Goal: Task Accomplishment & Management: Manage account settings

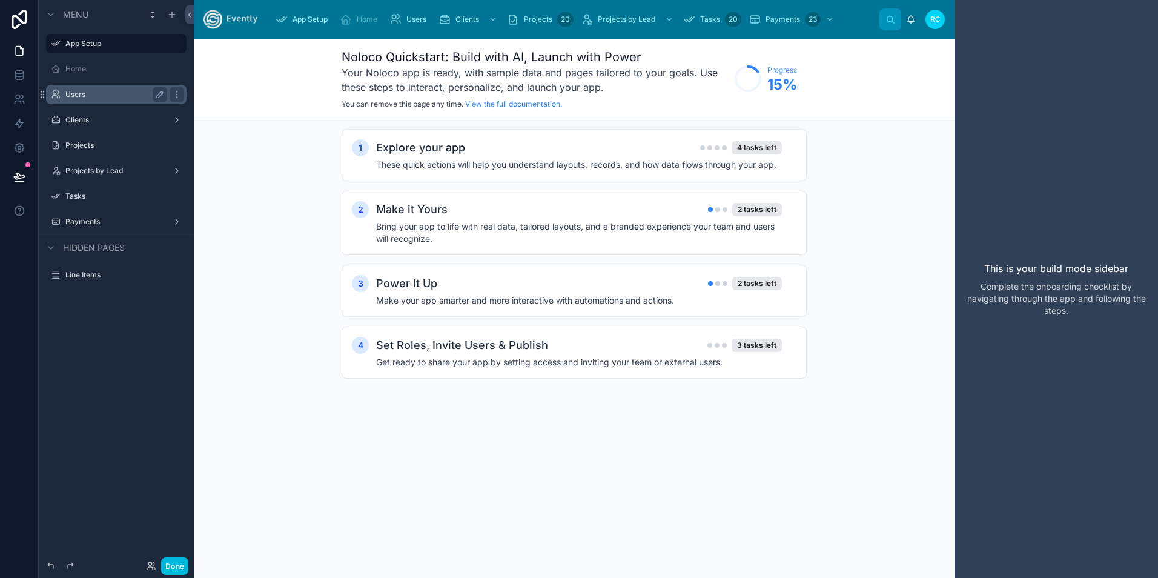
click at [111, 96] on label "Users" at bounding box center [113, 95] width 97 height 10
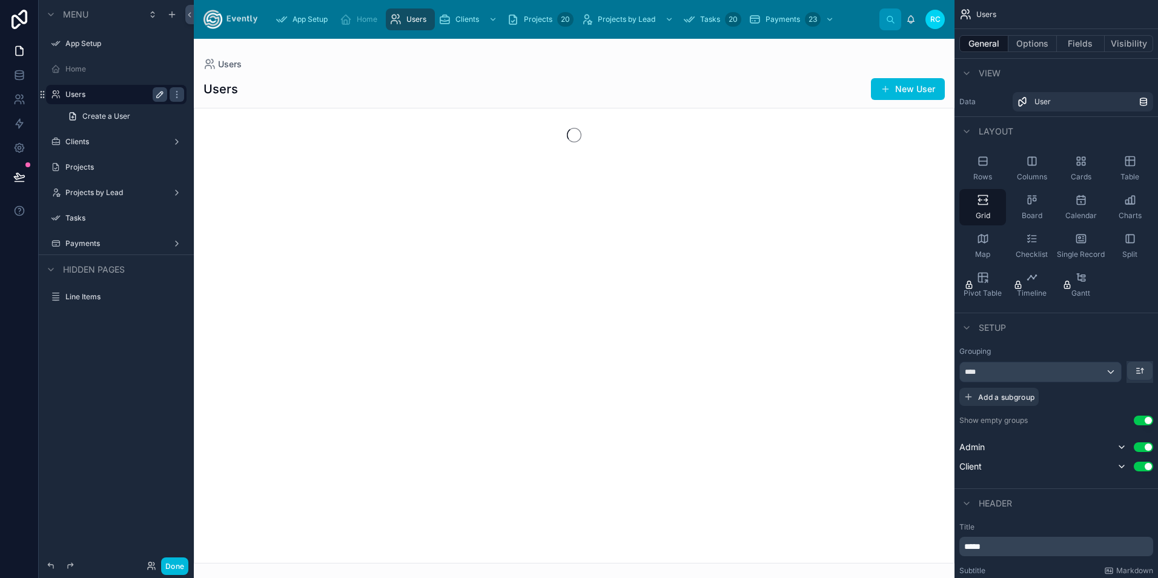
click at [160, 97] on icon "scrollable content" at bounding box center [160, 95] width 10 height 10
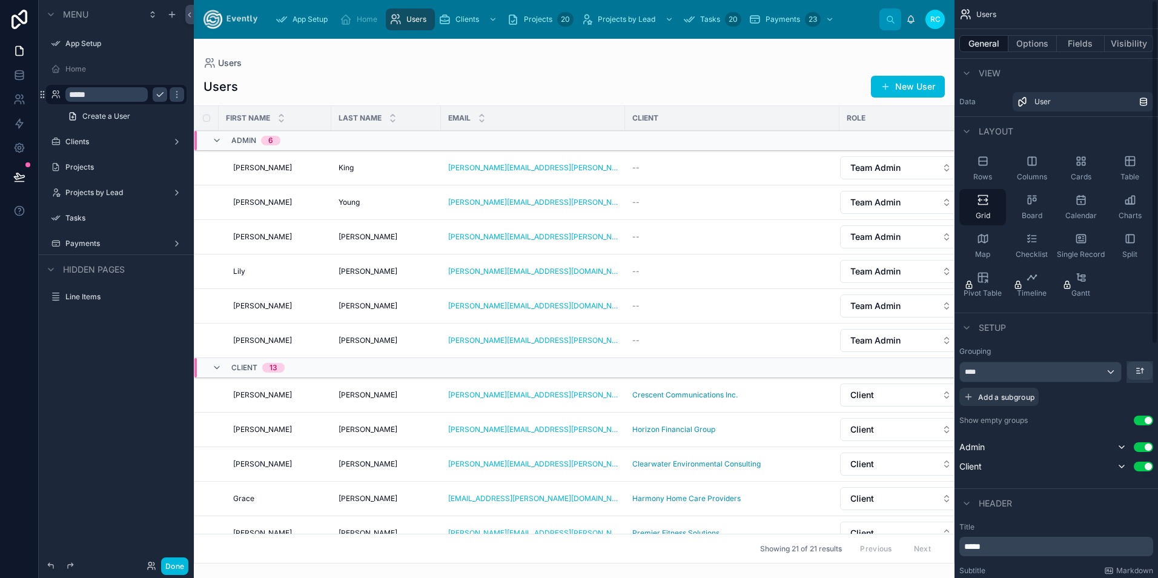
drag, startPoint x: 923, startPoint y: 84, endPoint x: 898, endPoint y: 93, distance: 26.4
click at [919, 84] on div at bounding box center [574, 308] width 761 height 539
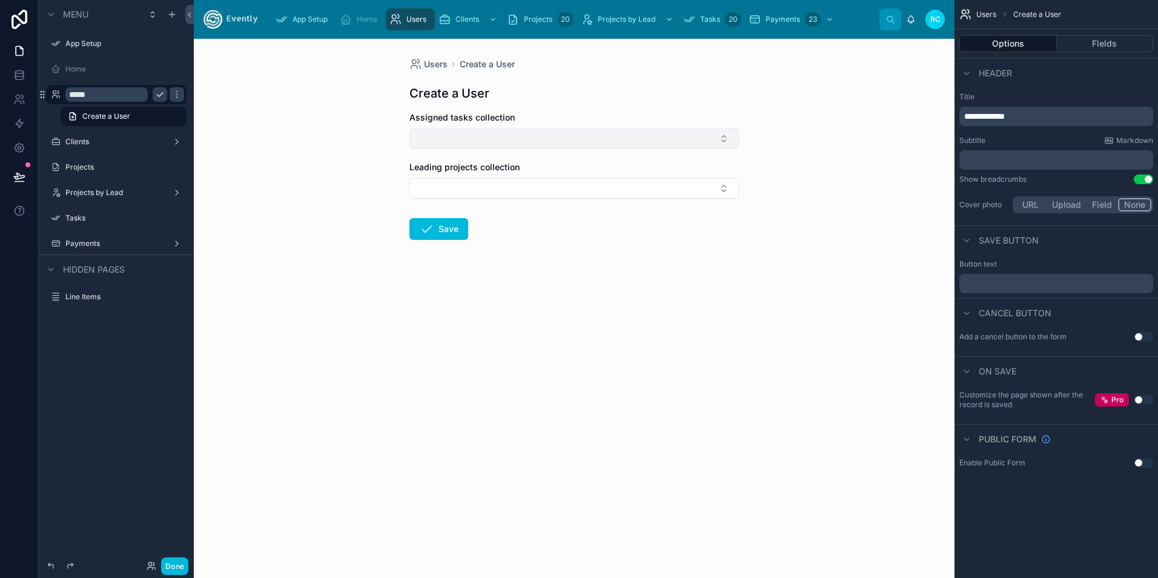
click at [512, 140] on button "Select Button" at bounding box center [573, 138] width 329 height 21
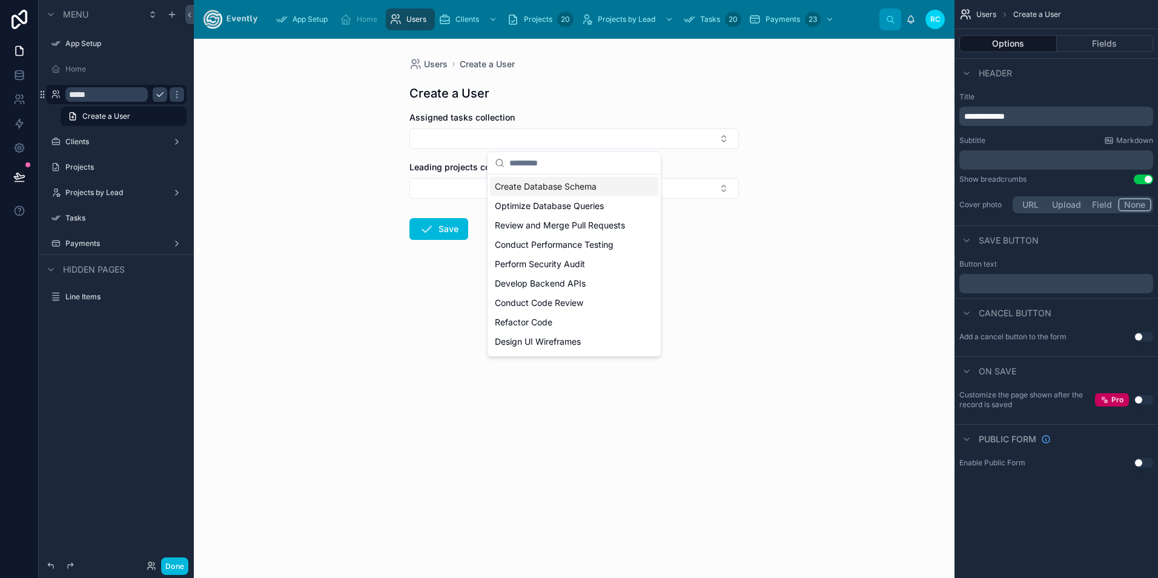
click at [542, 186] on span "Create Database Schema" at bounding box center [546, 186] width 102 height 12
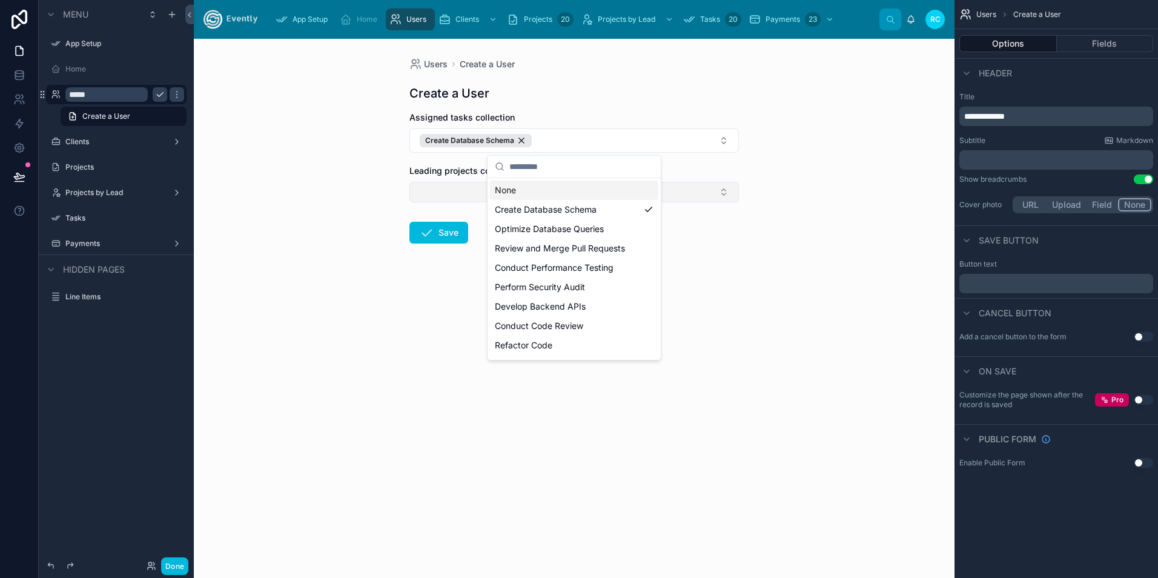
click at [452, 191] on button "Select Button" at bounding box center [573, 192] width 329 height 21
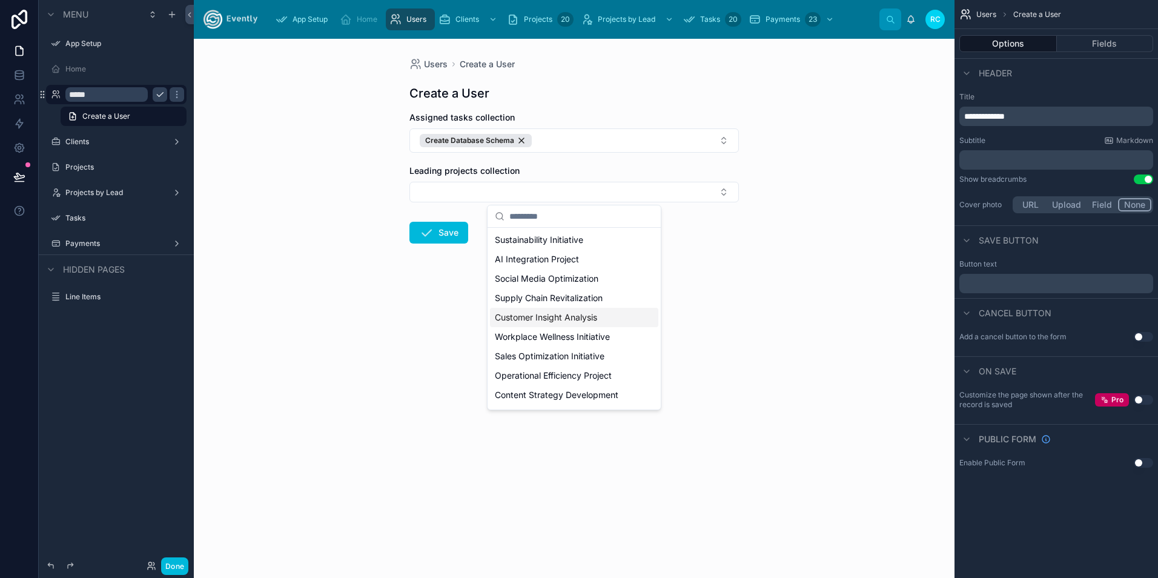
click at [554, 316] on span "Customer Insight Analysis" at bounding box center [546, 317] width 102 height 12
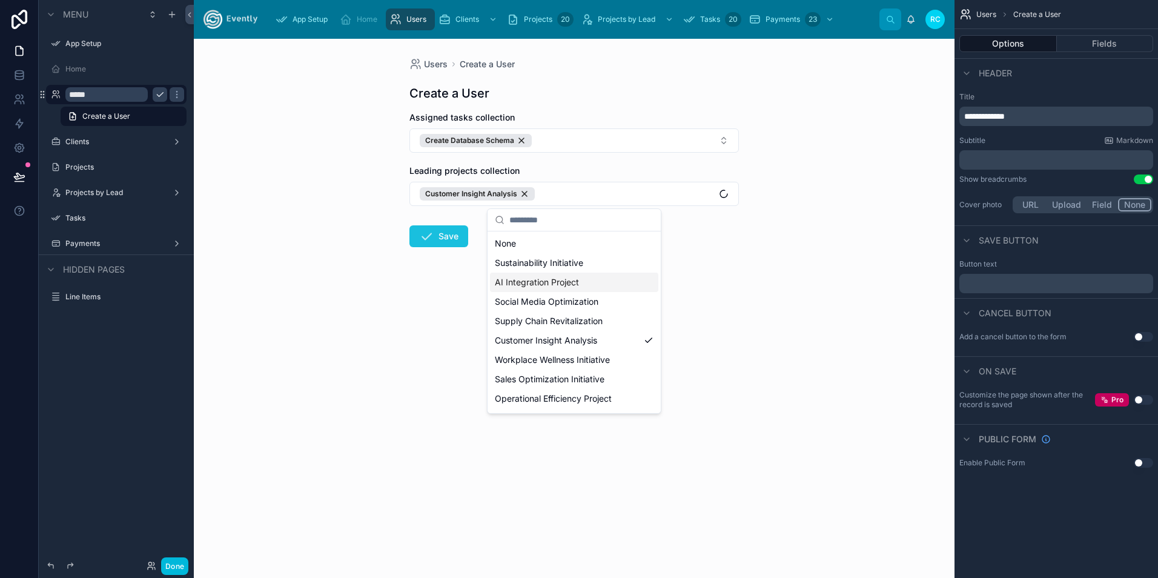
click at [451, 243] on button "Save" at bounding box center [438, 236] width 59 height 22
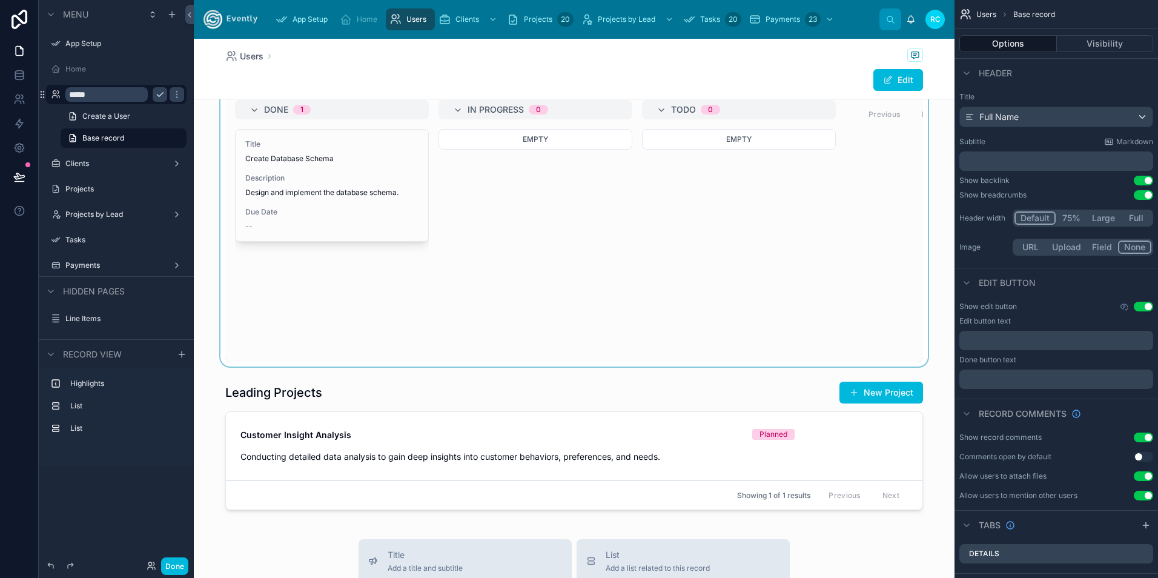
scroll to position [61, 0]
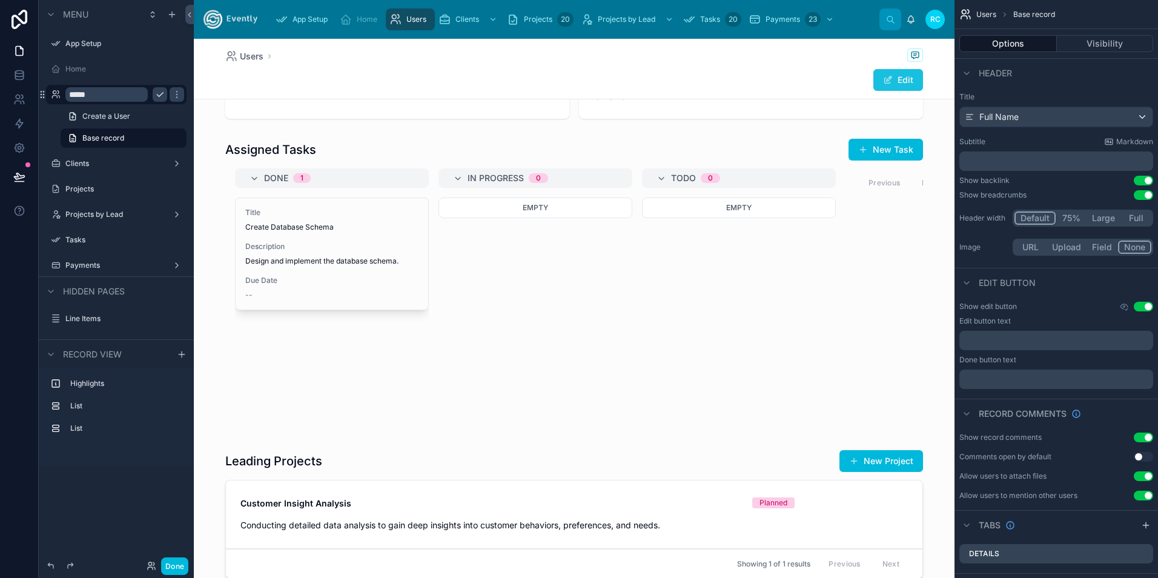
click at [899, 79] on button "Edit" at bounding box center [898, 80] width 50 height 22
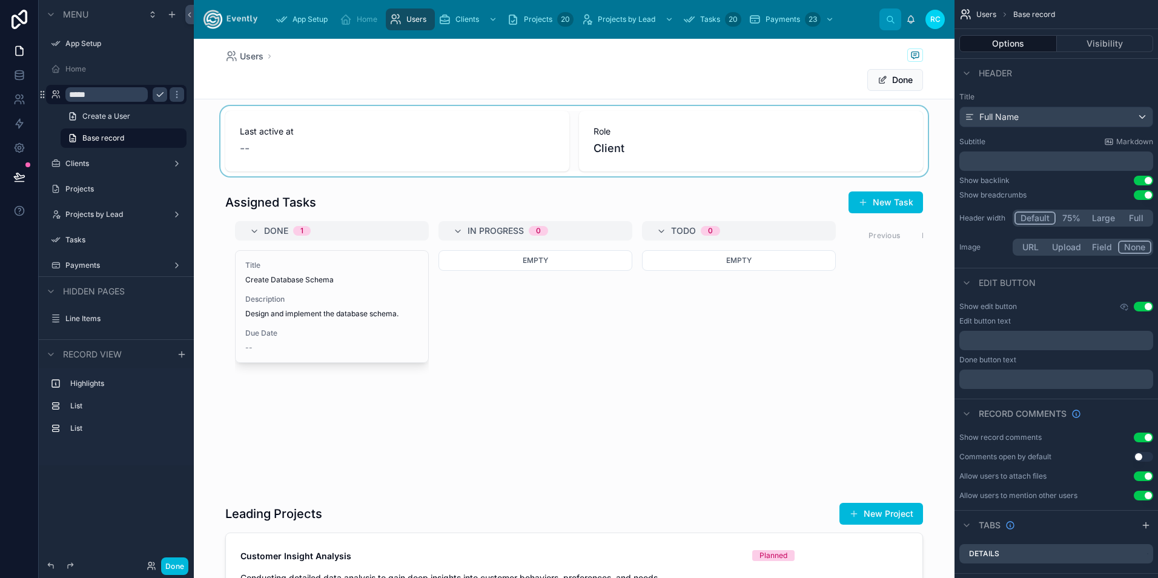
scroll to position [0, 0]
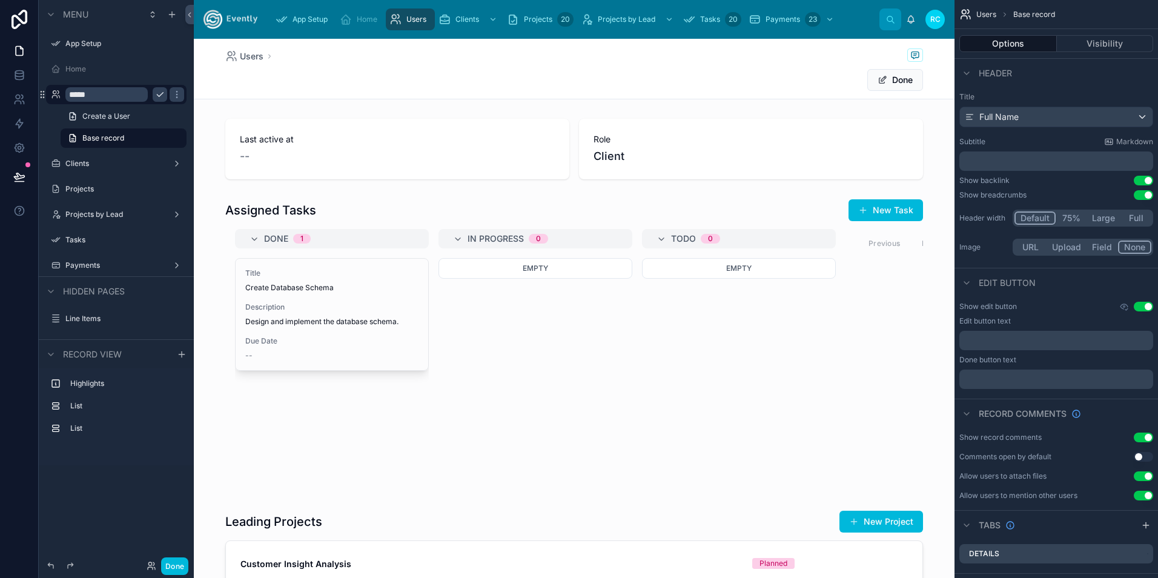
click at [266, 59] on icon at bounding box center [269, 56] width 7 height 7
click at [248, 53] on span "Users" at bounding box center [252, 56] width 24 height 12
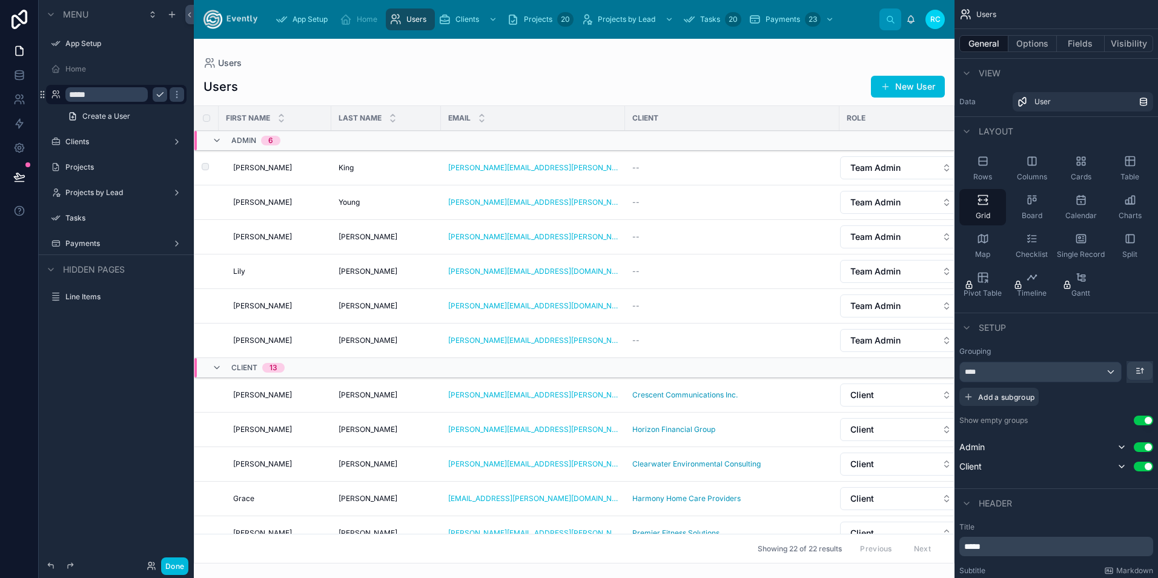
click at [246, 169] on span "[PERSON_NAME]" at bounding box center [262, 168] width 59 height 10
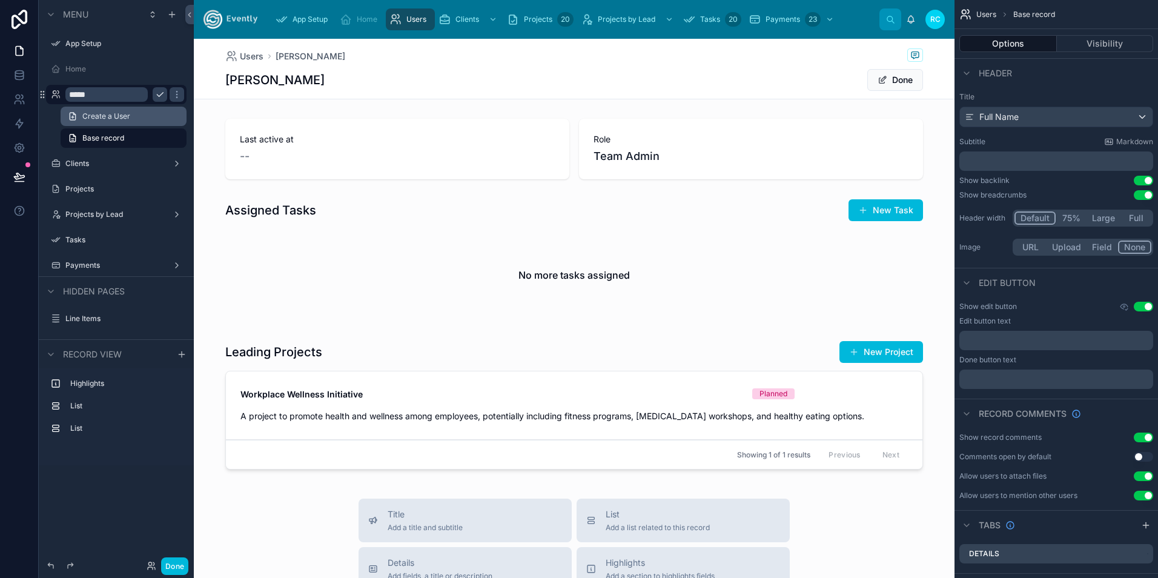
click at [97, 116] on span "Create a User" at bounding box center [106, 116] width 48 height 10
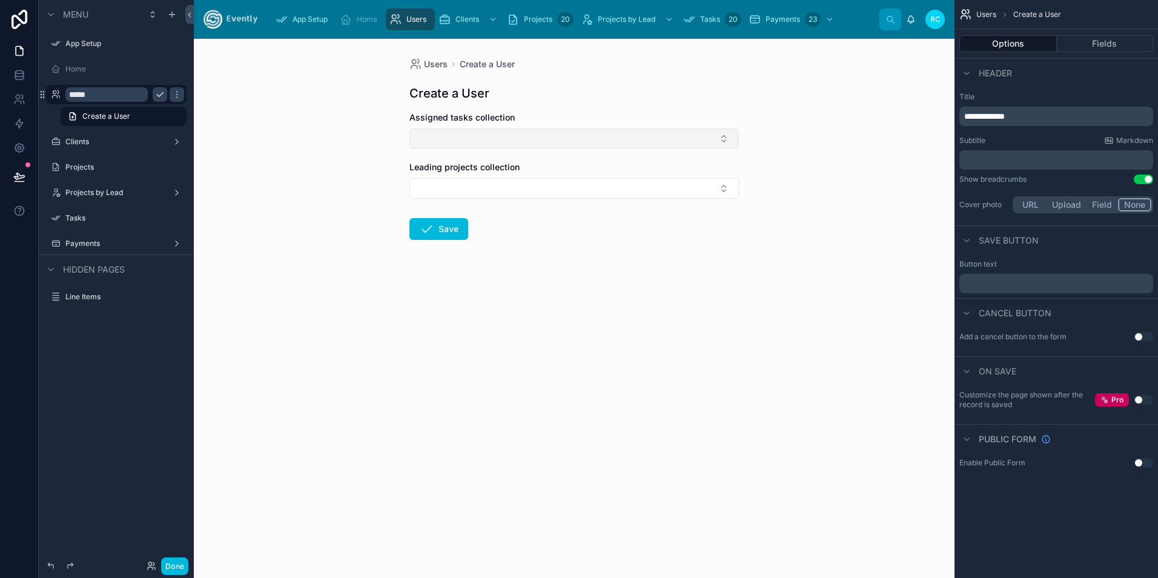
click at [450, 139] on button "Select Button" at bounding box center [573, 138] width 329 height 21
type input "*"
click at [503, 65] on span "Create a User" at bounding box center [487, 64] width 55 height 12
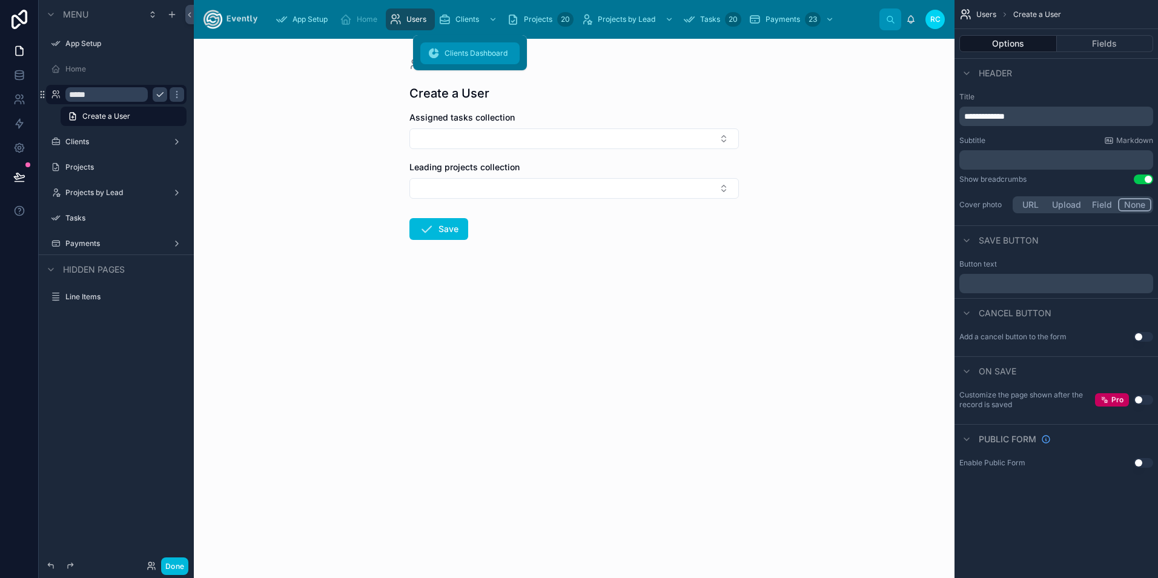
drag, startPoint x: 495, startPoint y: 20, endPoint x: 480, endPoint y: 61, distance: 43.5
click at [495, 20] on icon "scrollable content" at bounding box center [493, 19] width 8 height 8
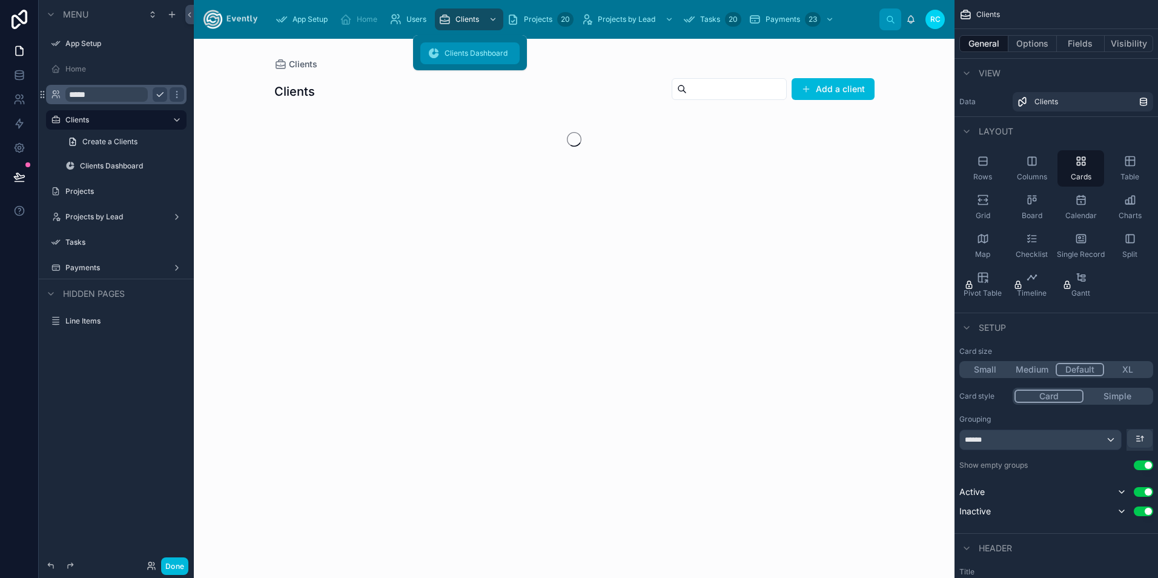
click at [480, 61] on div "Clients Dashboard" at bounding box center [469, 53] width 85 height 19
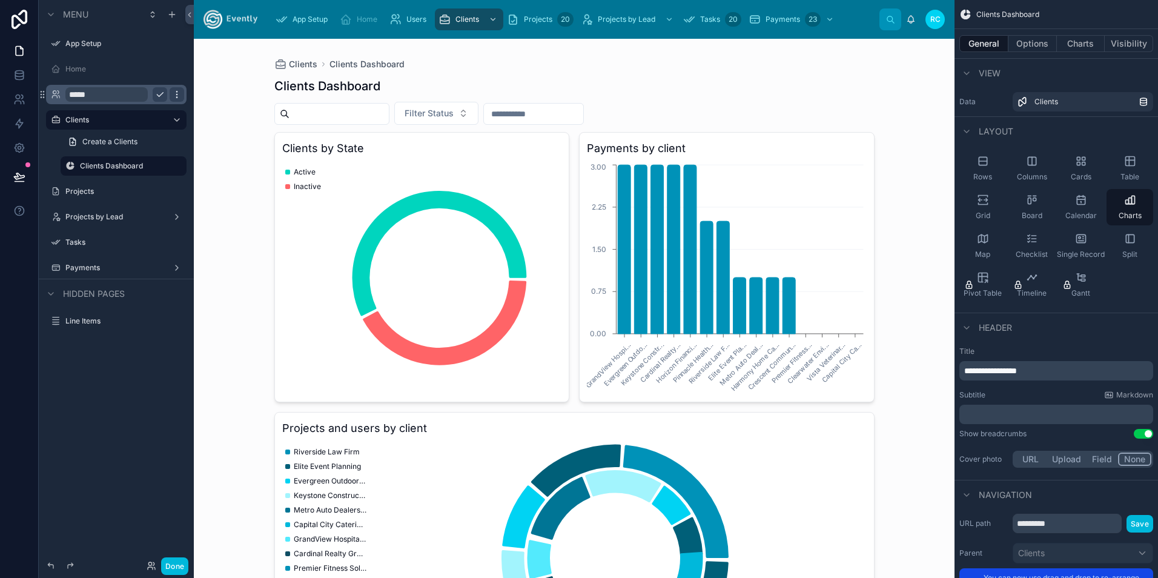
click at [176, 92] on icon "scrollable content" at bounding box center [176, 91] width 1 height 1
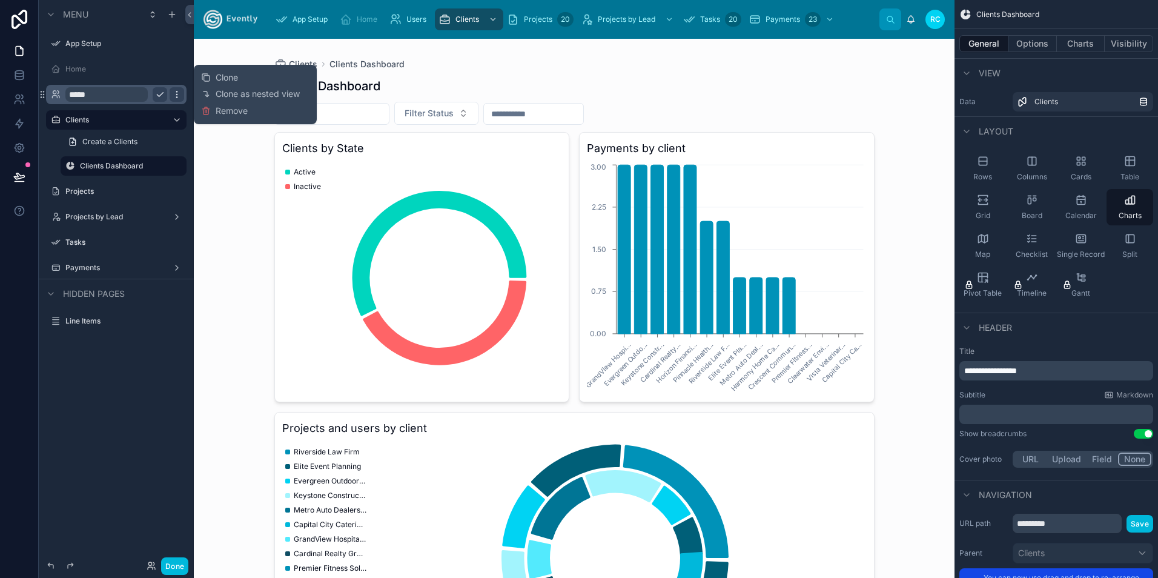
click at [176, 92] on icon "scrollable content" at bounding box center [176, 91] width 1 height 1
click at [53, 92] on icon "scrollable content" at bounding box center [56, 95] width 10 height 10
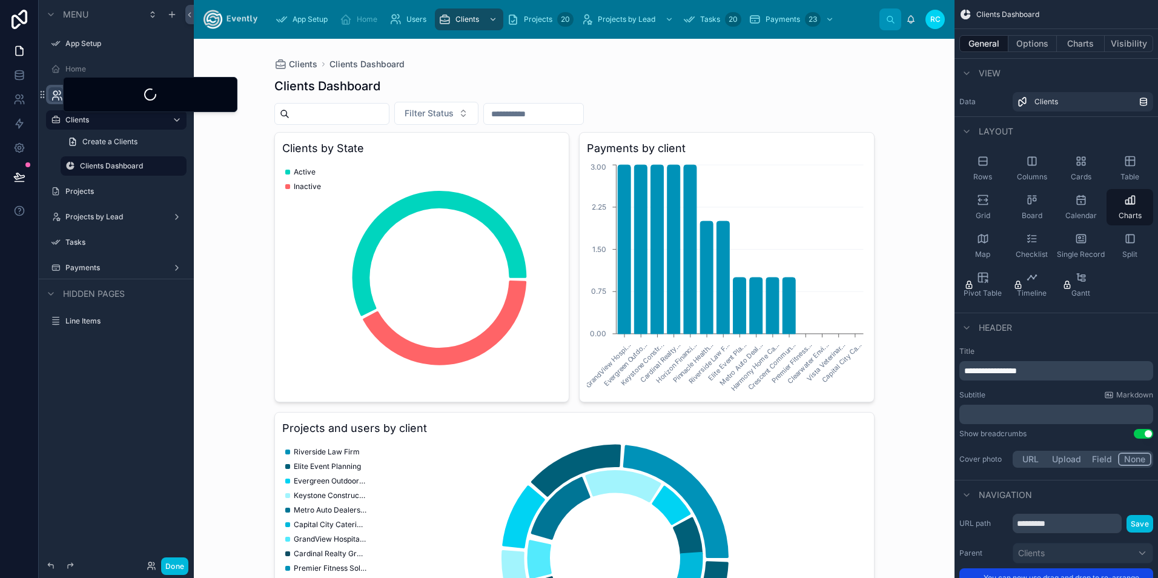
click at [53, 92] on icon "scrollable content" at bounding box center [57, 96] width 12 height 12
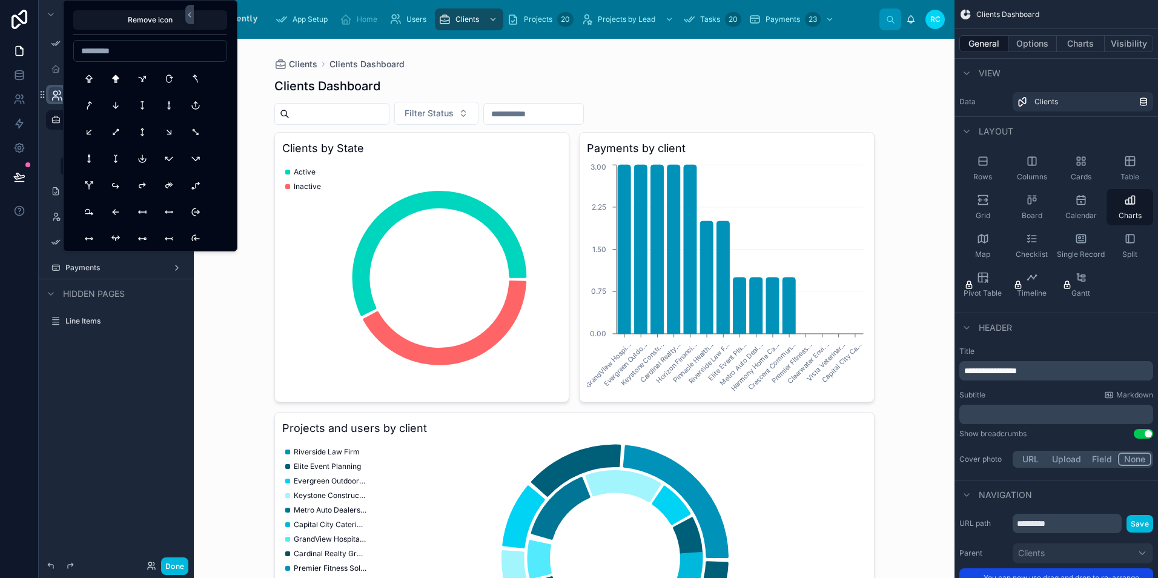
scroll to position [1211, 0]
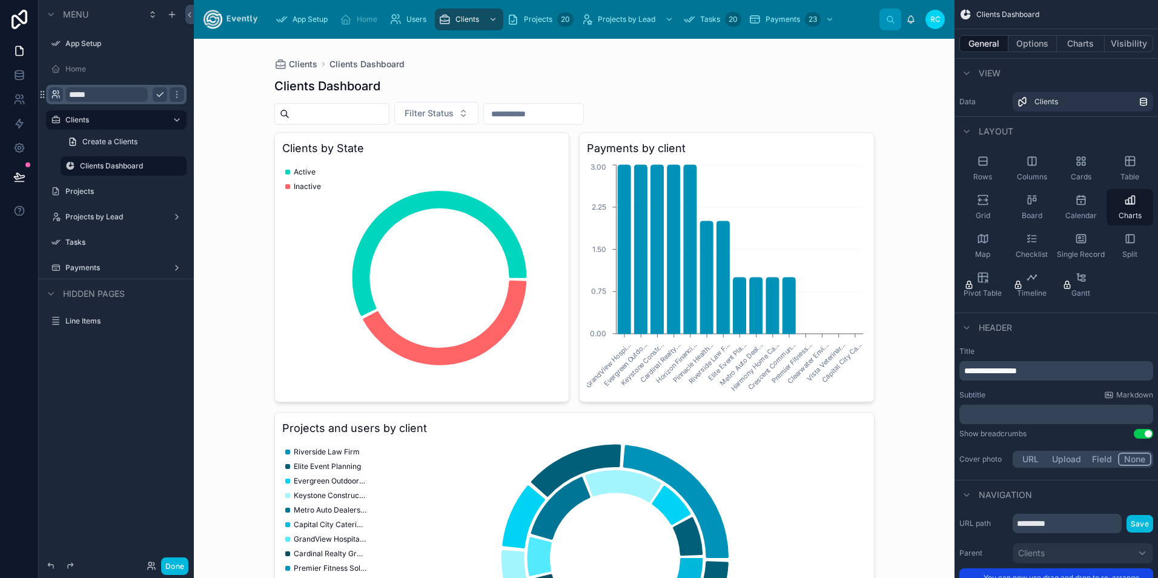
click at [820, 37] on div "App Setup Home Users Clients Projects 20 Projects by Lead Tasks 20 Payments 23 …" at bounding box center [574, 19] width 761 height 39
click at [188, 16] on icon at bounding box center [189, 14] width 8 height 9
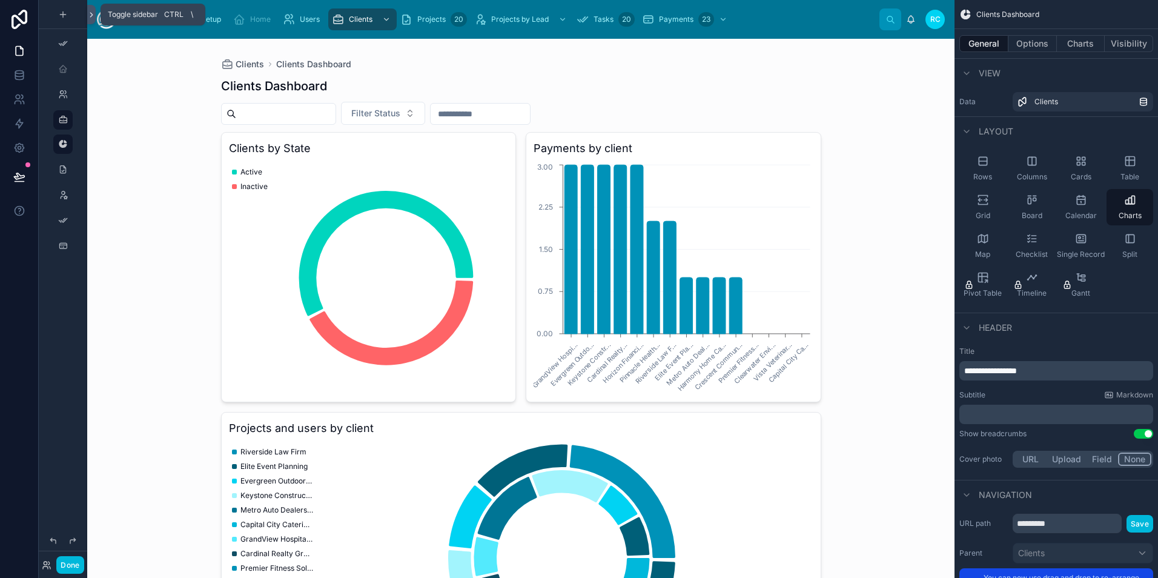
click at [90, 15] on icon at bounding box center [91, 14] width 8 height 9
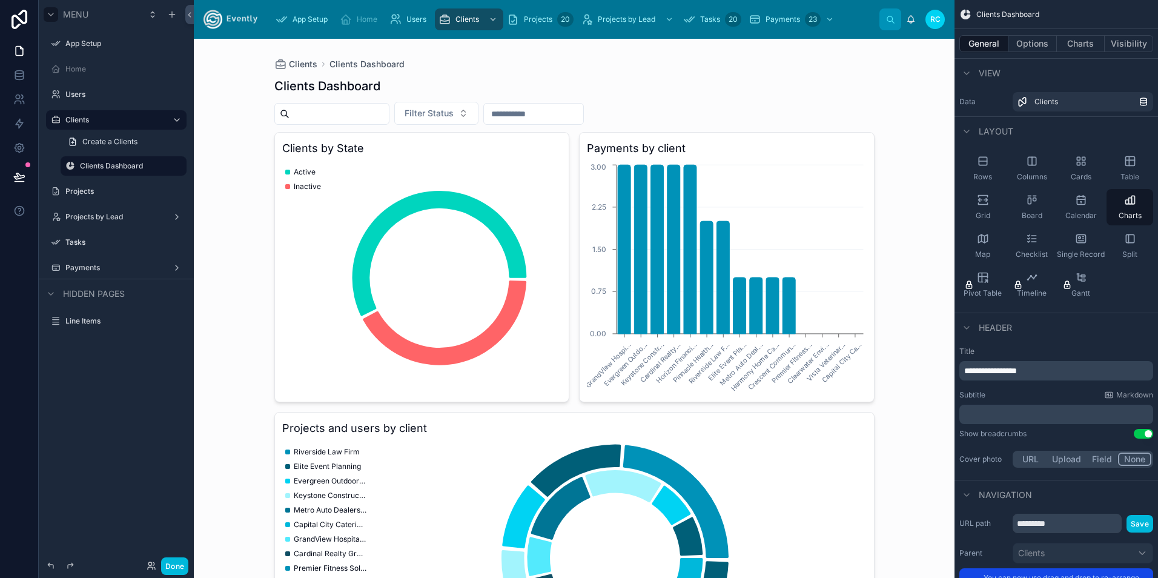
click at [50, 18] on icon "scrollable content" at bounding box center [51, 15] width 10 height 10
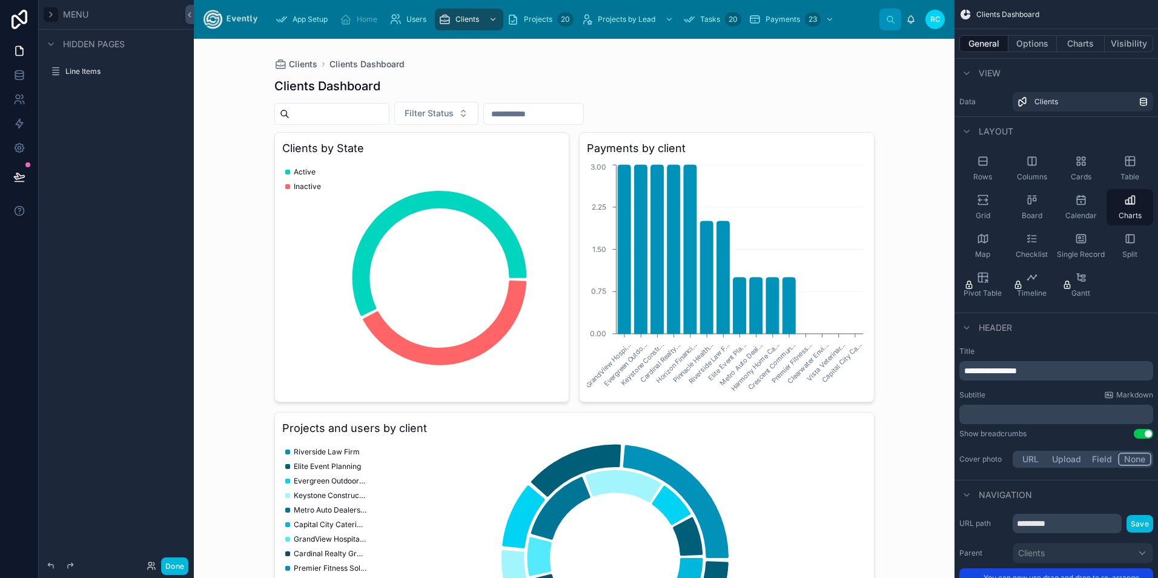
click at [50, 18] on icon "scrollable content" at bounding box center [51, 15] width 10 height 10
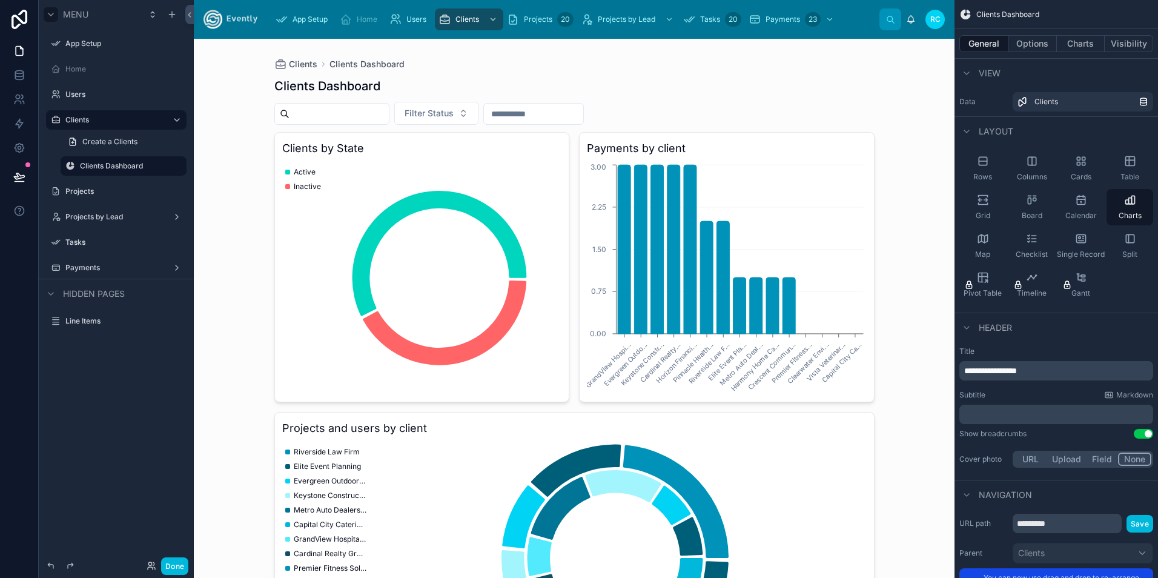
click at [227, 21] on img at bounding box center [230, 19] width 54 height 19
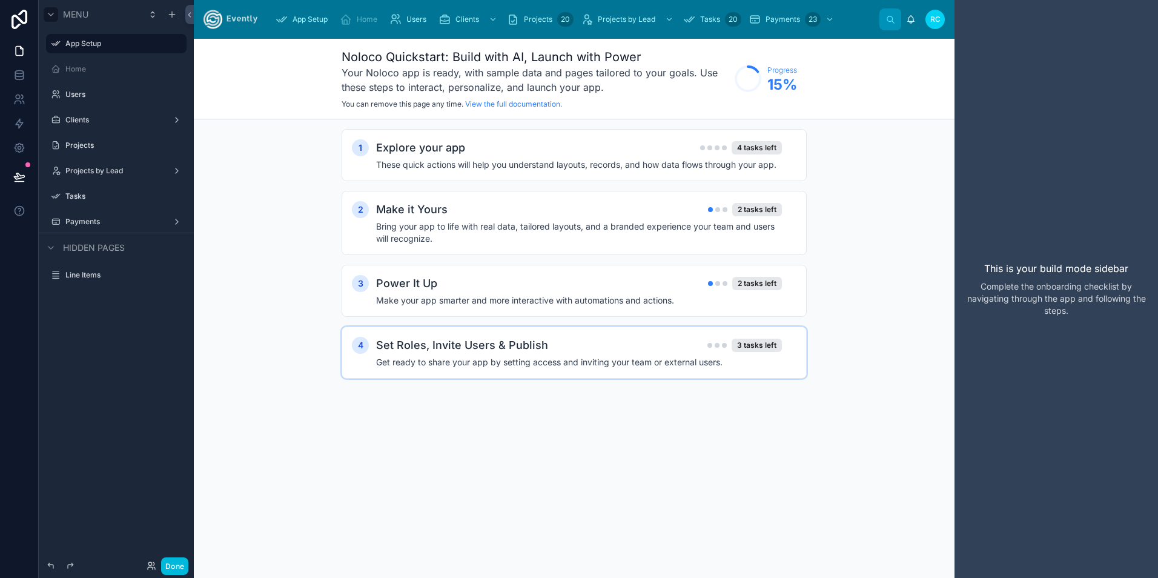
click at [575, 353] on div "Set Roles, Invite Users & Publish 3 tasks left" at bounding box center [579, 345] width 406 height 17
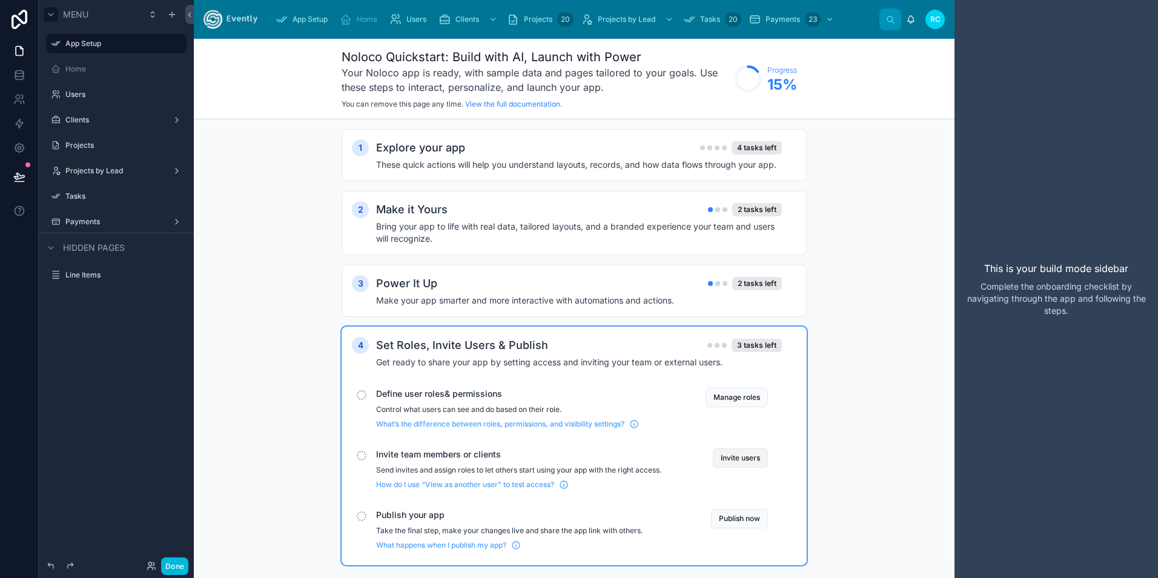
click at [763, 458] on button "Invite users" at bounding box center [740, 457] width 55 height 19
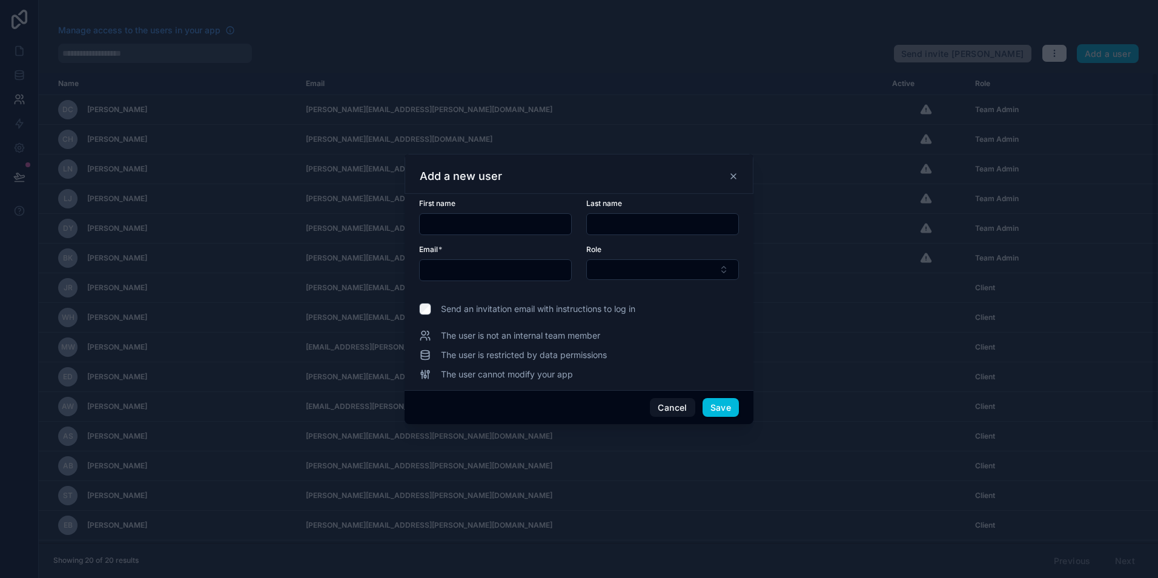
click at [464, 228] on input "text" at bounding box center [495, 224] width 151 height 17
type input "*****"
type input "********"
type input "**********"
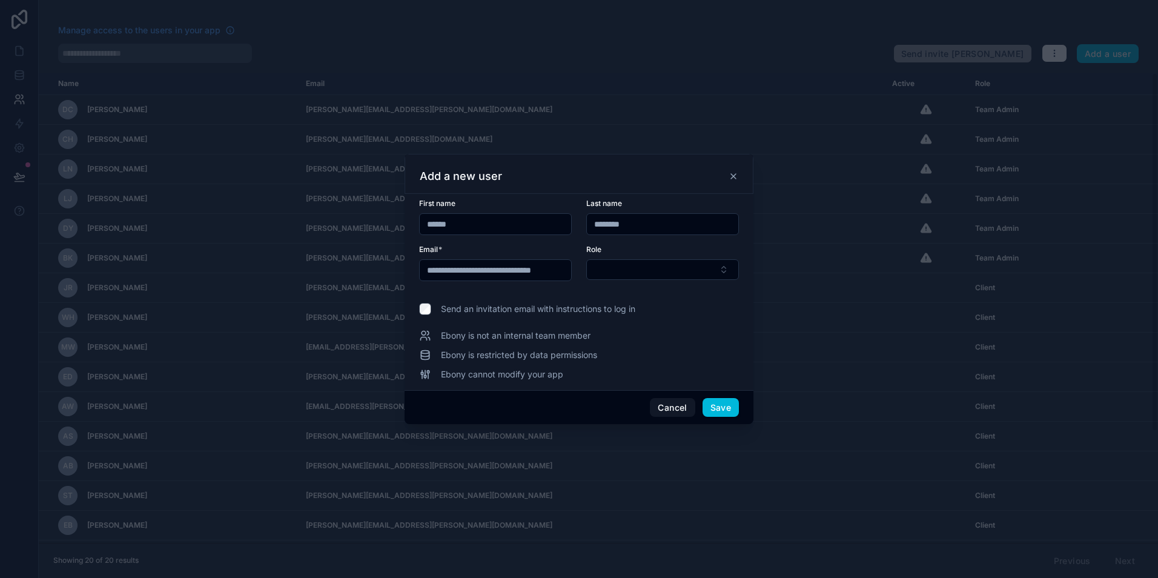
scroll to position [0, 0]
click at [728, 271] on button "Select Button" at bounding box center [662, 269] width 153 height 21
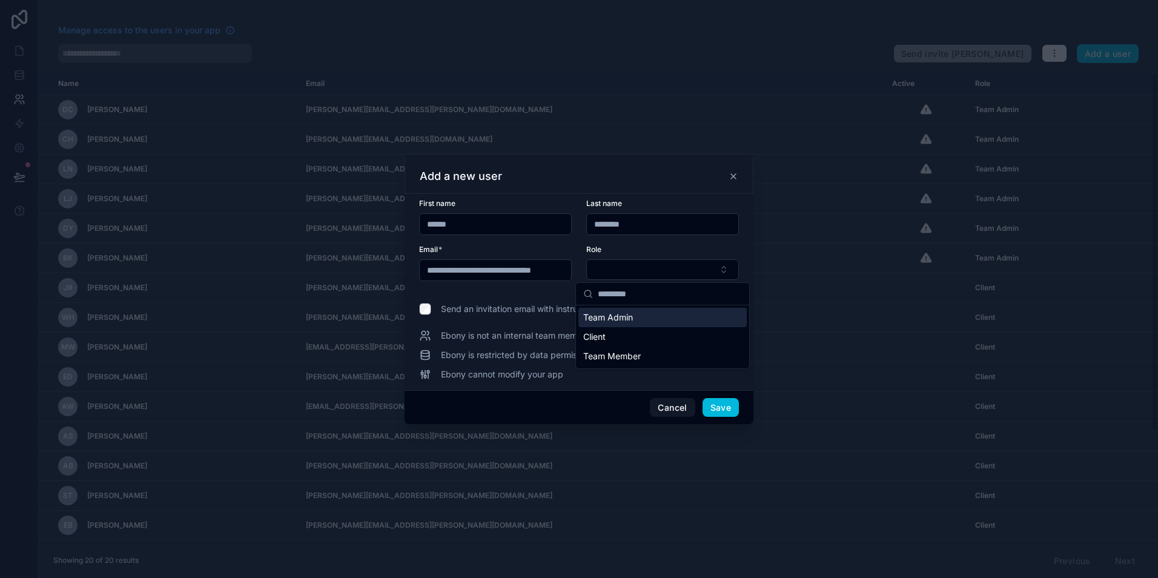
drag, startPoint x: 655, startPoint y: 317, endPoint x: 662, endPoint y: 325, distance: 9.9
click at [656, 317] on div "Team Admin" at bounding box center [662, 317] width 168 height 19
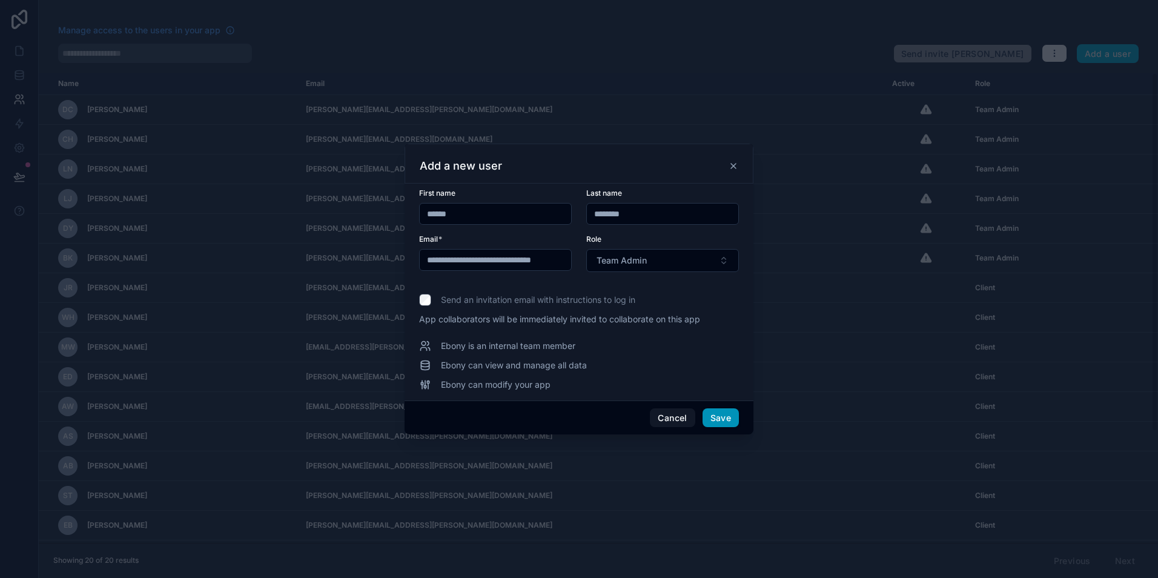
click at [717, 417] on button "Save" at bounding box center [720, 417] width 36 height 19
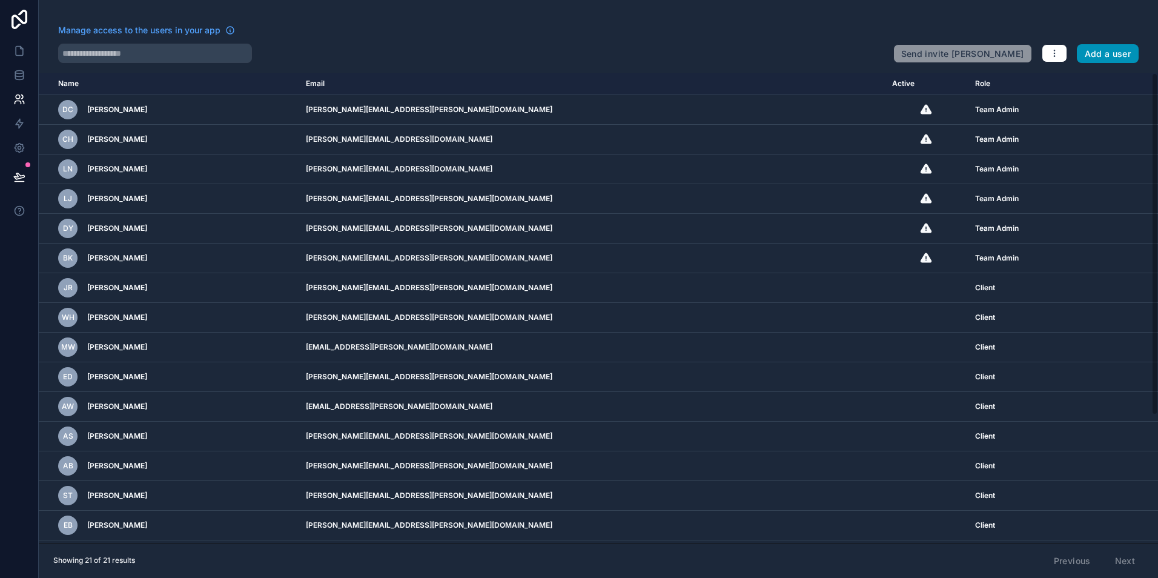
click at [1108, 57] on button "Add a user" at bounding box center [1108, 53] width 62 height 19
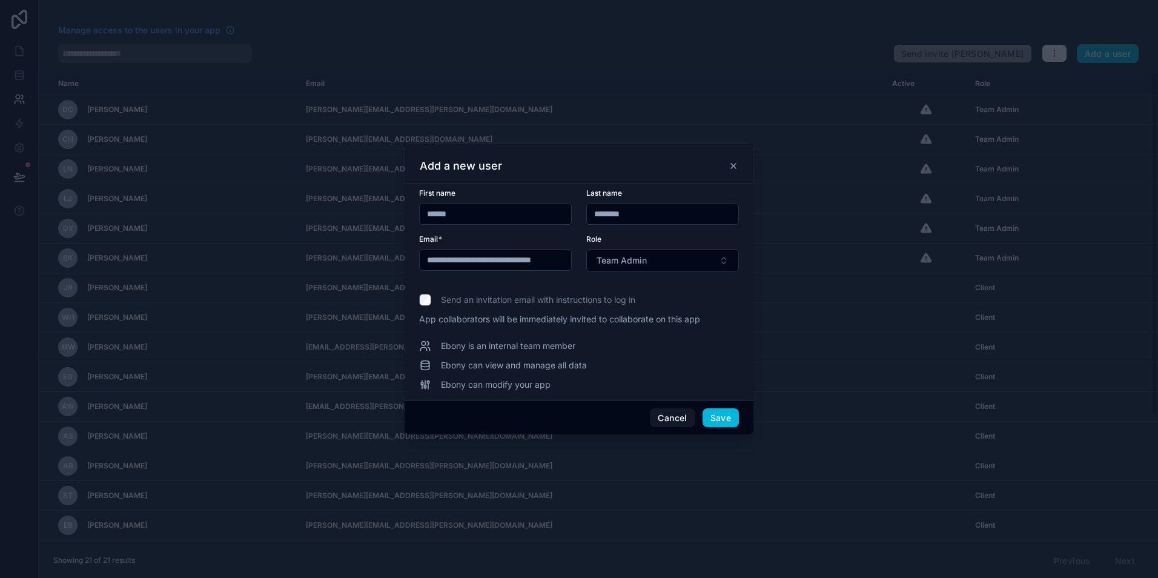
click at [507, 217] on input "*****" at bounding box center [495, 213] width 151 height 17
type input "*****"
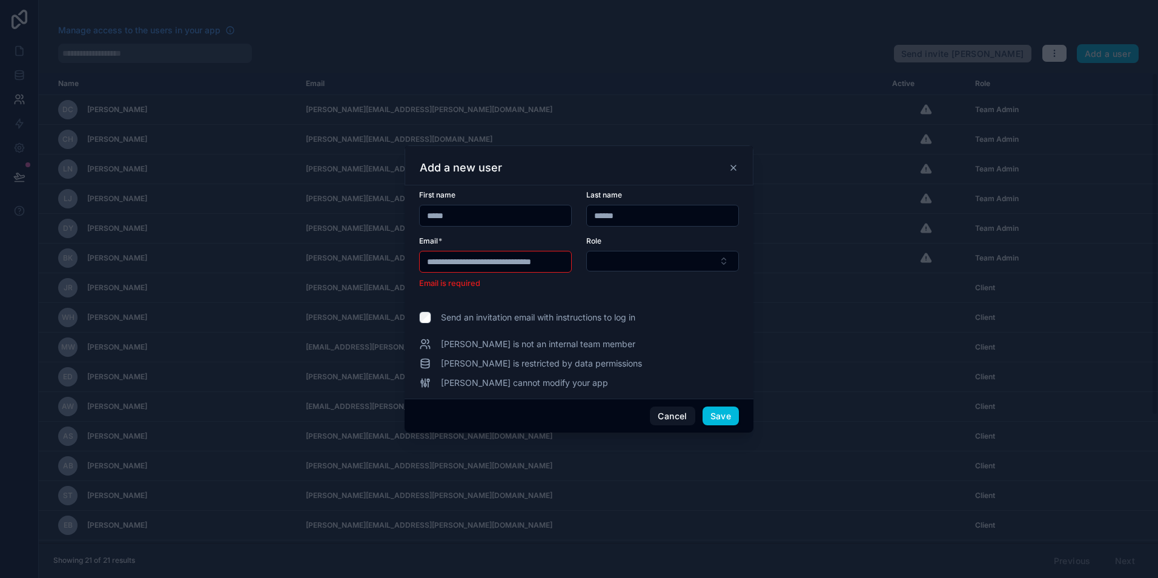
type input "******"
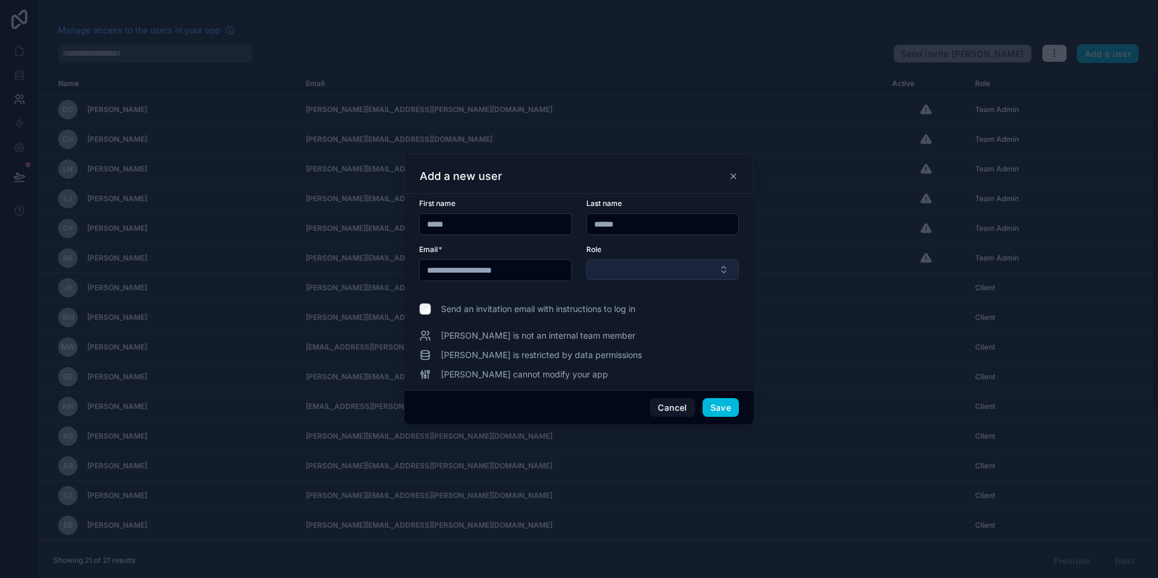
type input "**********"
click at [661, 266] on button "Select Button" at bounding box center [662, 269] width 153 height 21
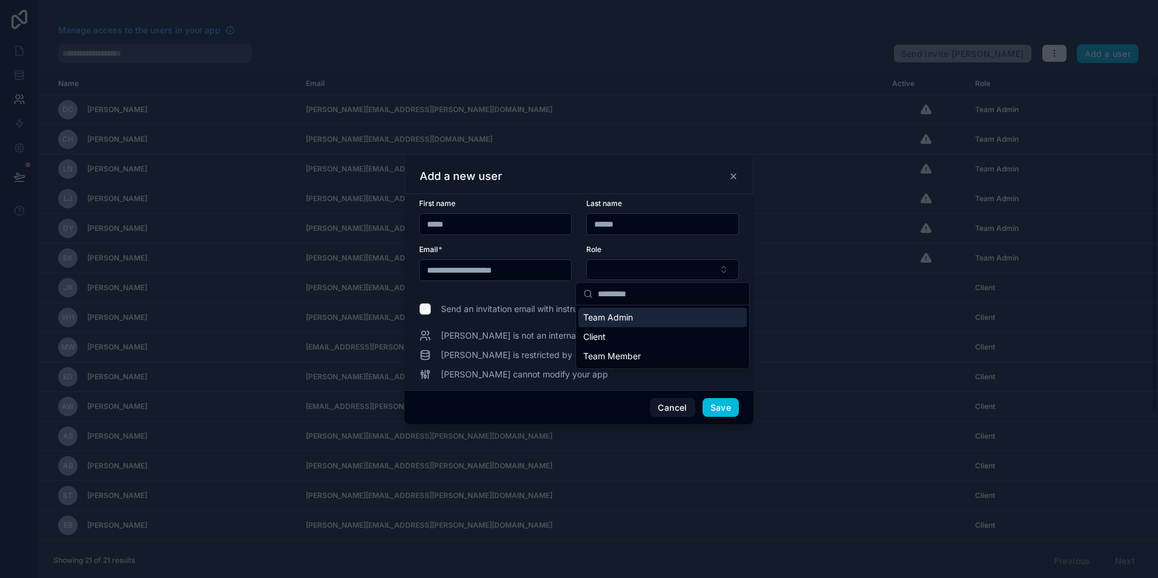
drag, startPoint x: 641, startPoint y: 320, endPoint x: 656, endPoint y: 326, distance: 16.5
click at [641, 320] on div "Team Admin" at bounding box center [662, 317] width 168 height 19
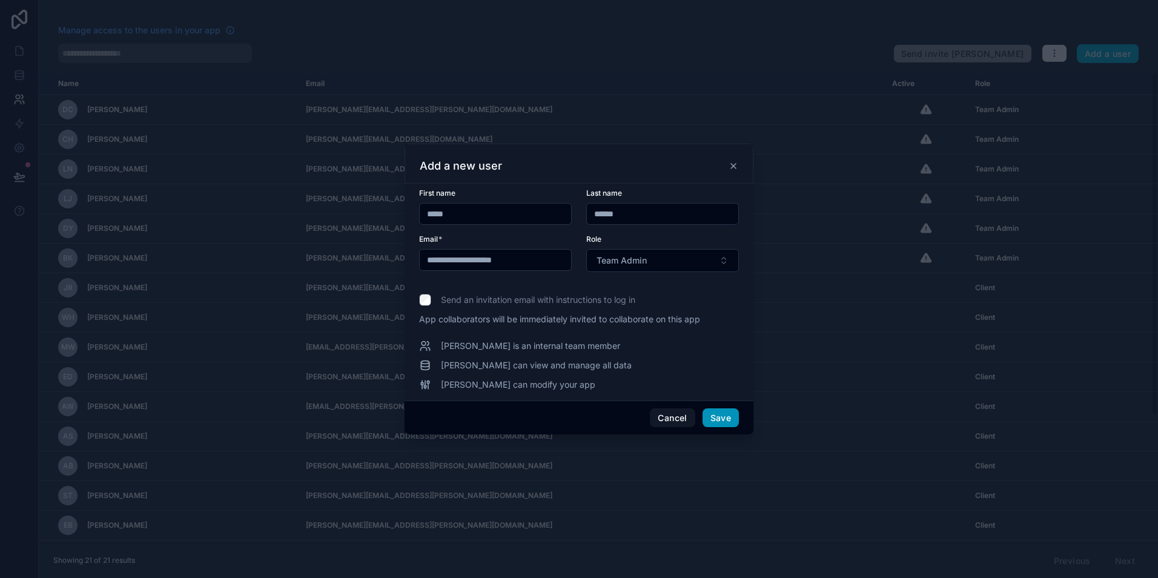
click at [711, 419] on button "Save" at bounding box center [720, 417] width 36 height 19
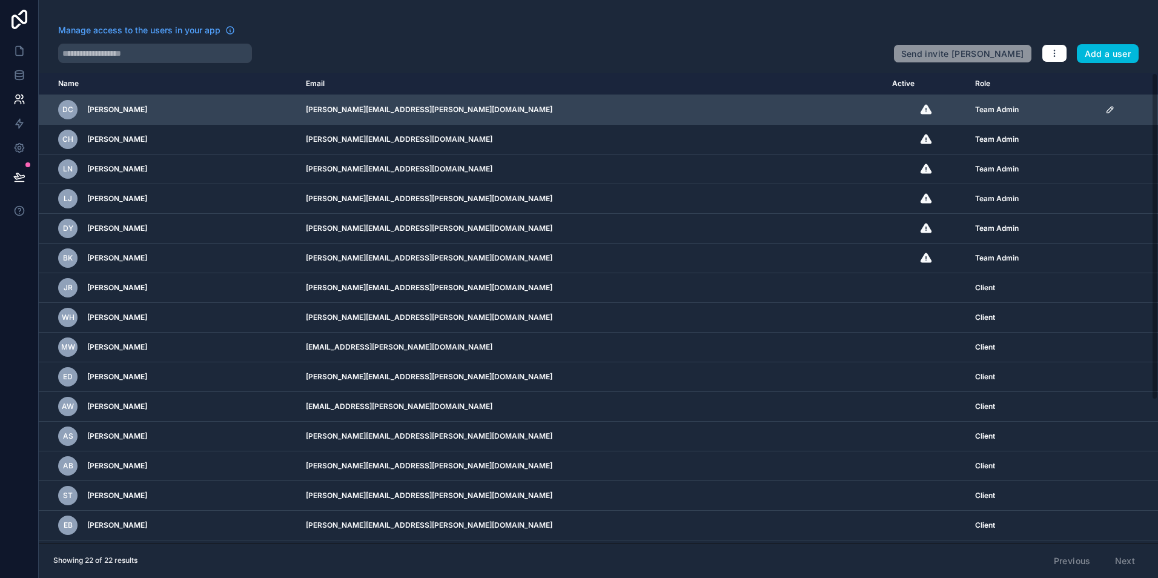
click at [1107, 108] on icon "scrollable content" at bounding box center [1110, 110] width 6 height 6
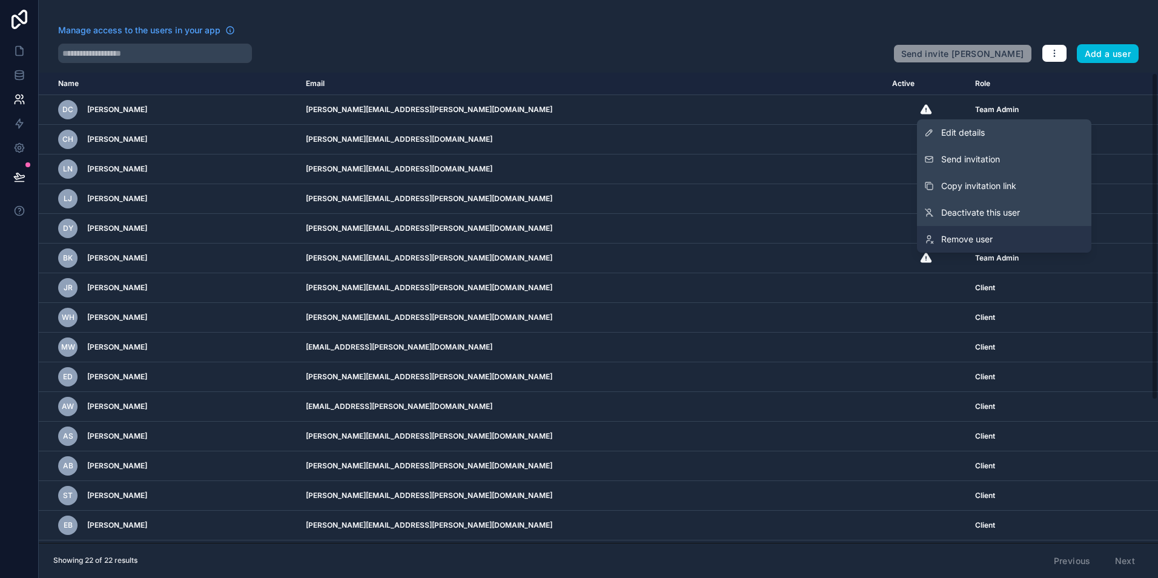
click at [1002, 233] on link "Remove user" at bounding box center [1004, 239] width 174 height 27
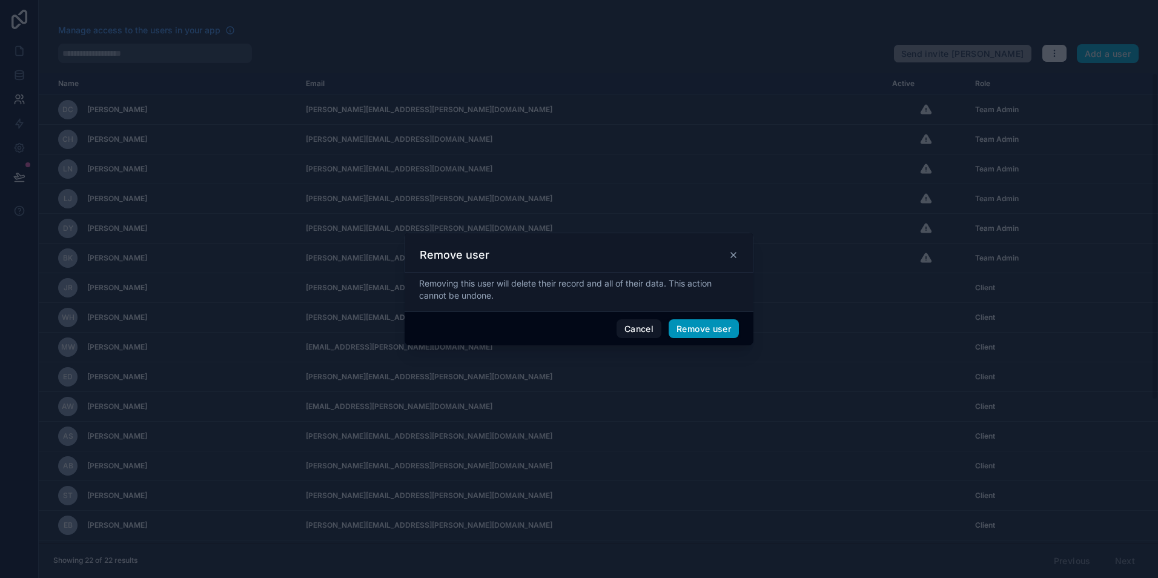
click at [677, 337] on button "Remove user" at bounding box center [703, 328] width 70 height 19
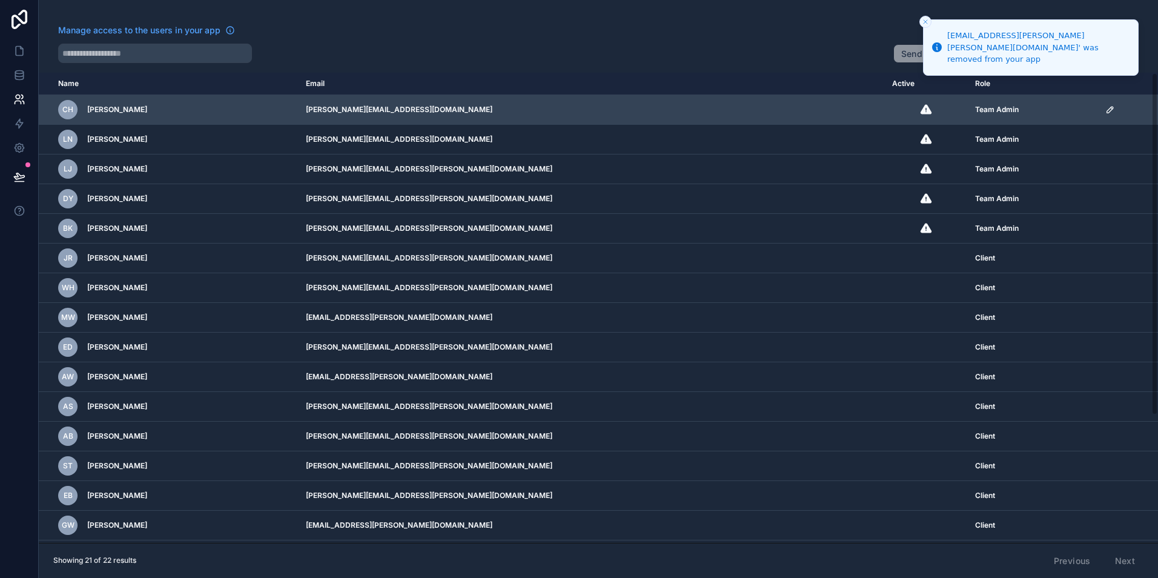
click at [1107, 107] on icon "scrollable content" at bounding box center [1110, 110] width 6 height 6
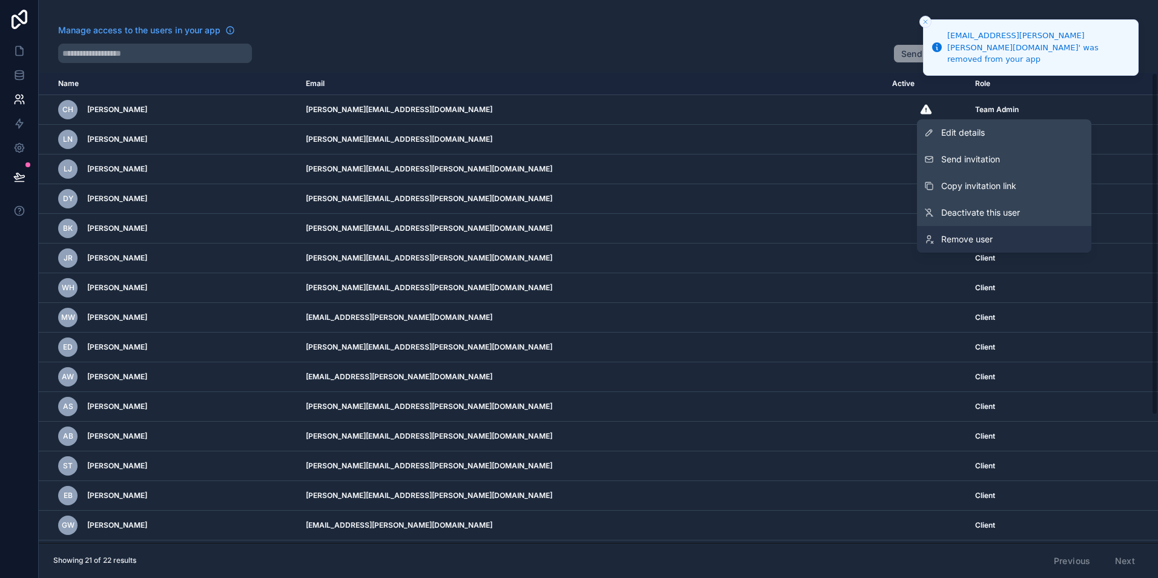
click at [1036, 231] on link "Remove user" at bounding box center [1004, 239] width 174 height 27
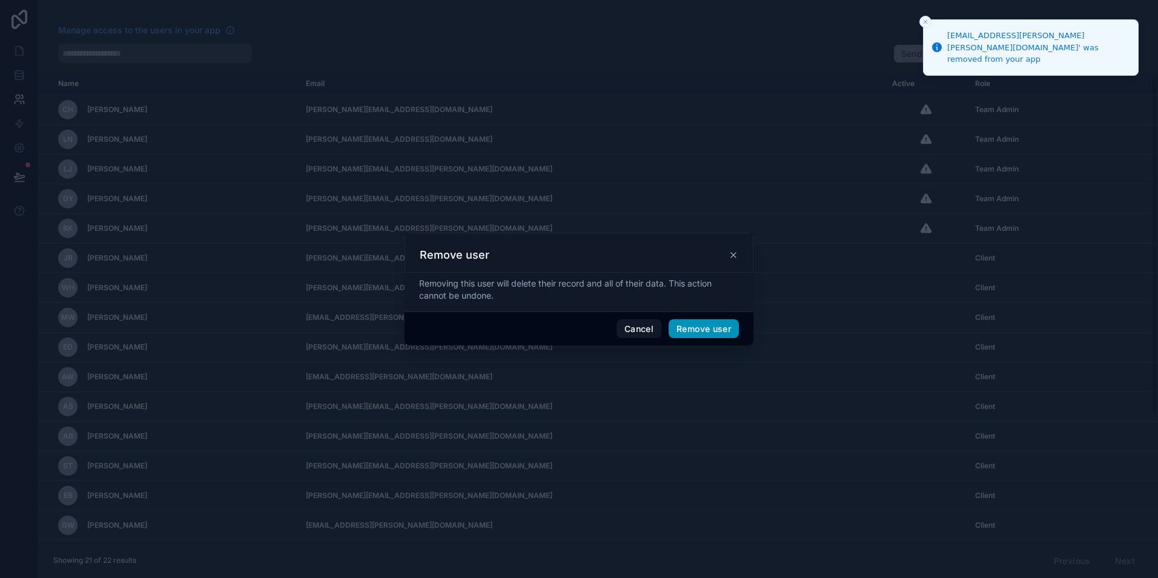
drag, startPoint x: 720, startPoint y: 320, endPoint x: 725, endPoint y: 337, distance: 18.2
click at [719, 320] on button "Remove user" at bounding box center [703, 328] width 70 height 19
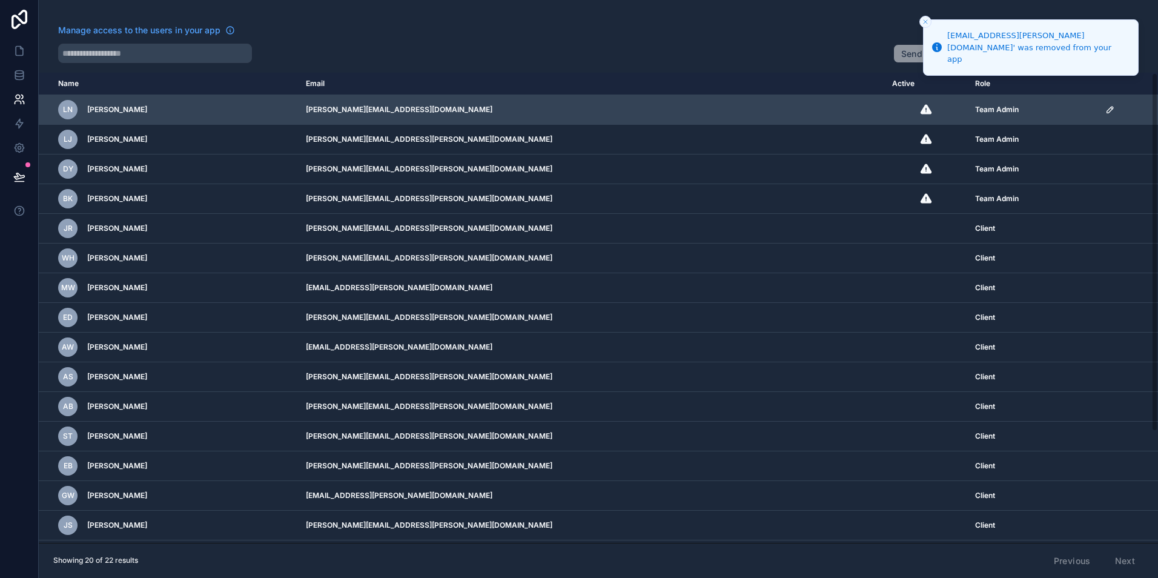
click at [1105, 108] on icon "scrollable content" at bounding box center [1110, 110] width 10 height 10
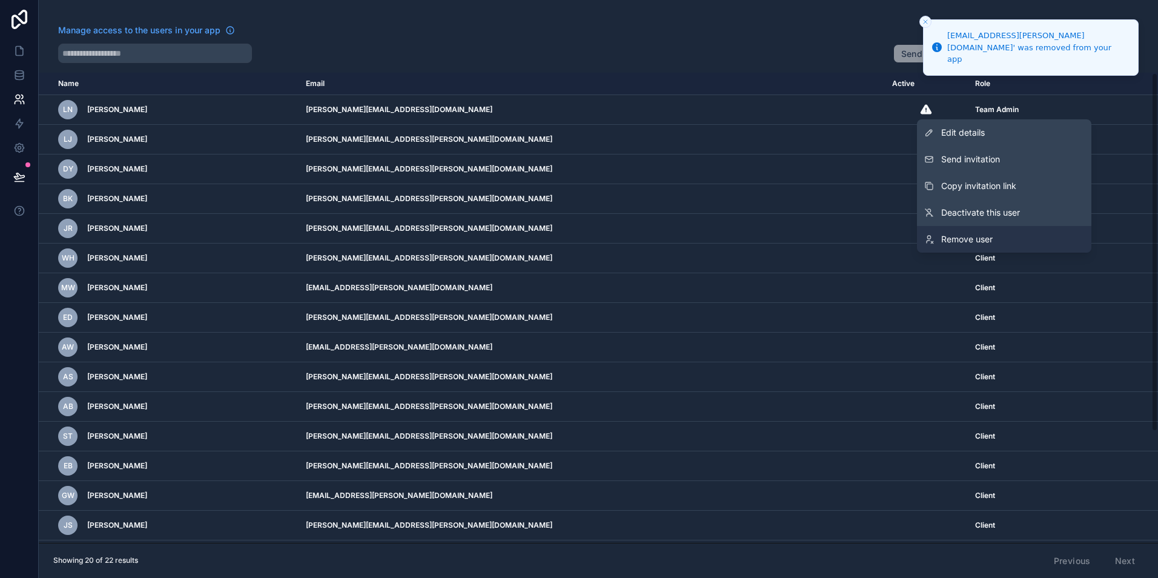
click at [985, 242] on span "Remove user" at bounding box center [966, 239] width 51 height 12
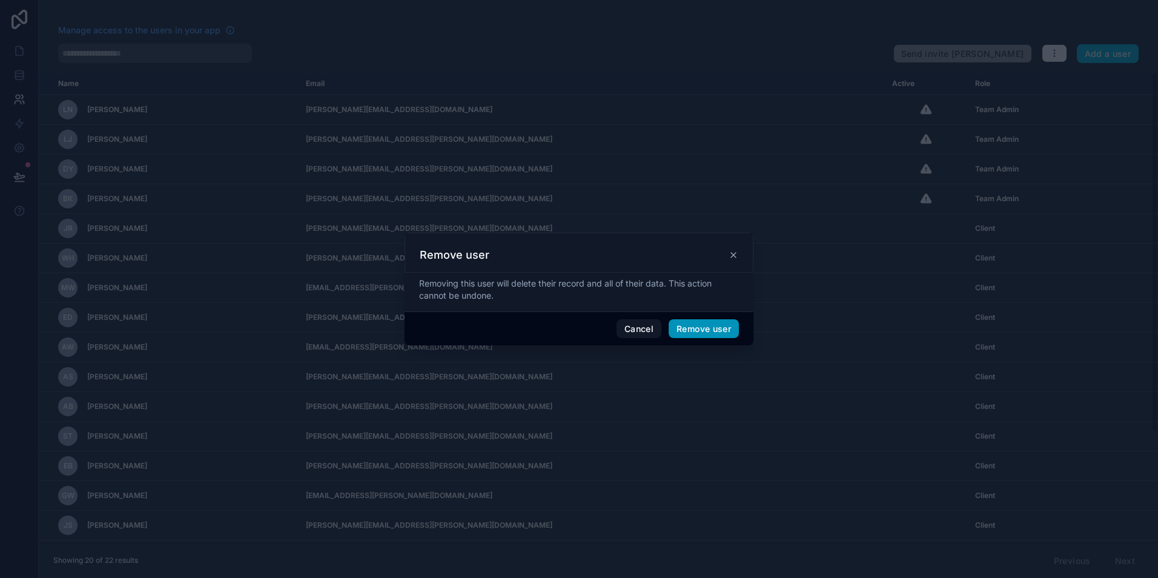
drag, startPoint x: 691, startPoint y: 329, endPoint x: 707, endPoint y: 331, distance: 15.9
click at [691, 329] on button "Remove user" at bounding box center [703, 328] width 70 height 19
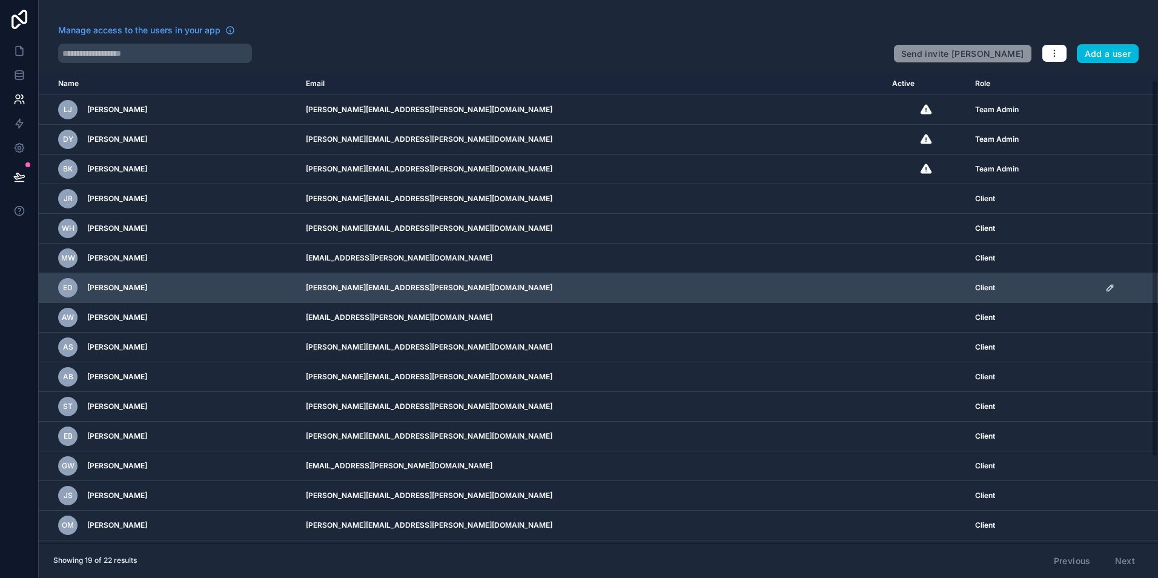
scroll to position [116, 0]
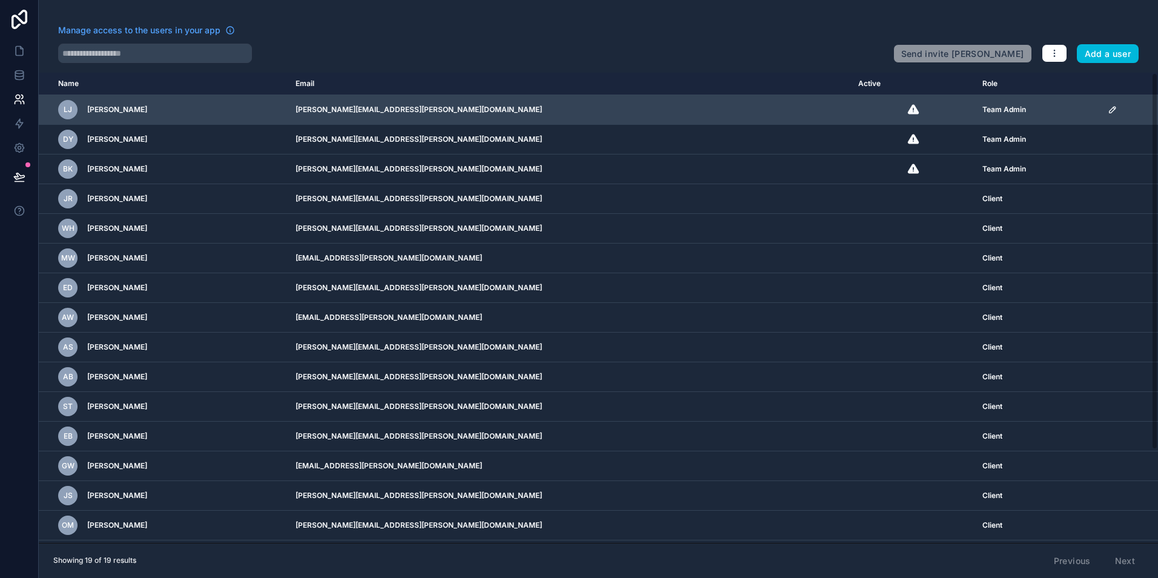
click at [1100, 114] on td "scrollable content" at bounding box center [1129, 110] width 58 height 30
click at [1107, 111] on icon "scrollable content" at bounding box center [1112, 110] width 10 height 10
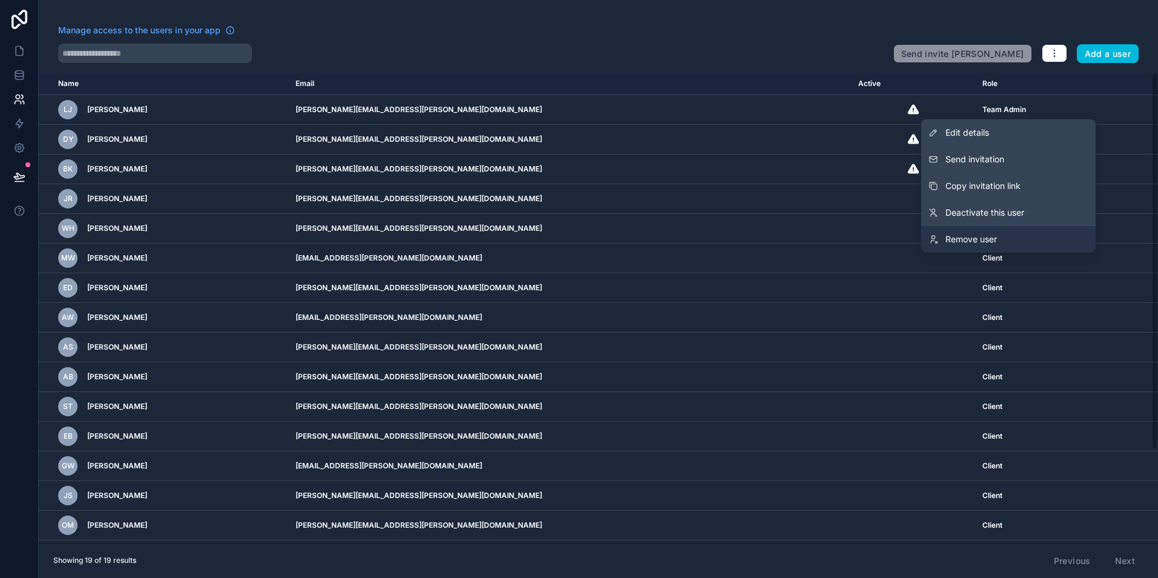
click at [1015, 242] on link "Remove user" at bounding box center [1008, 239] width 174 height 27
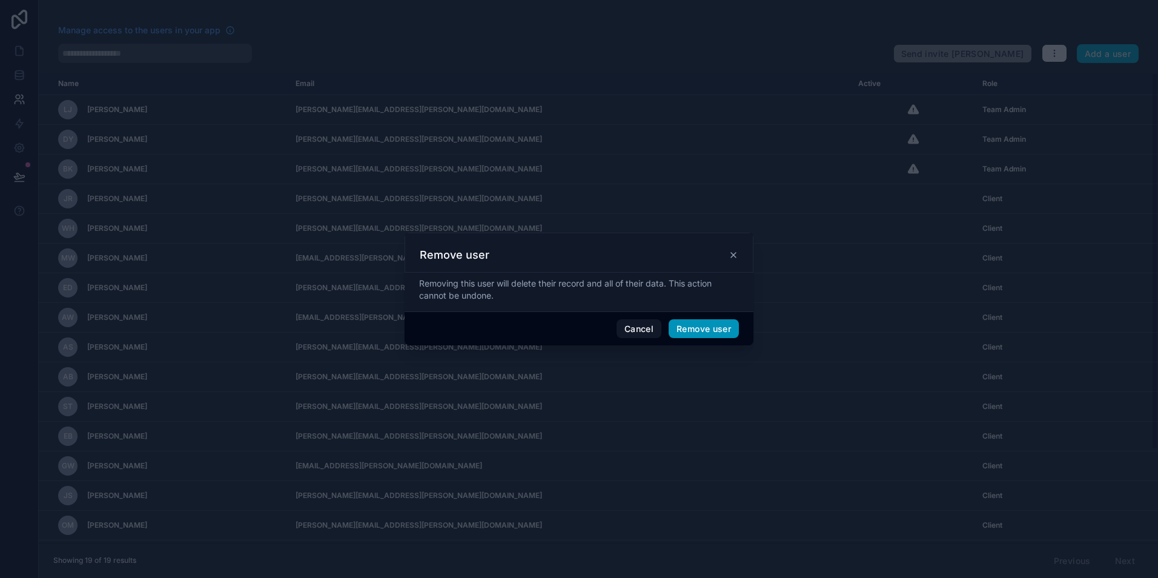
click at [695, 331] on button "Remove user" at bounding box center [703, 328] width 70 height 19
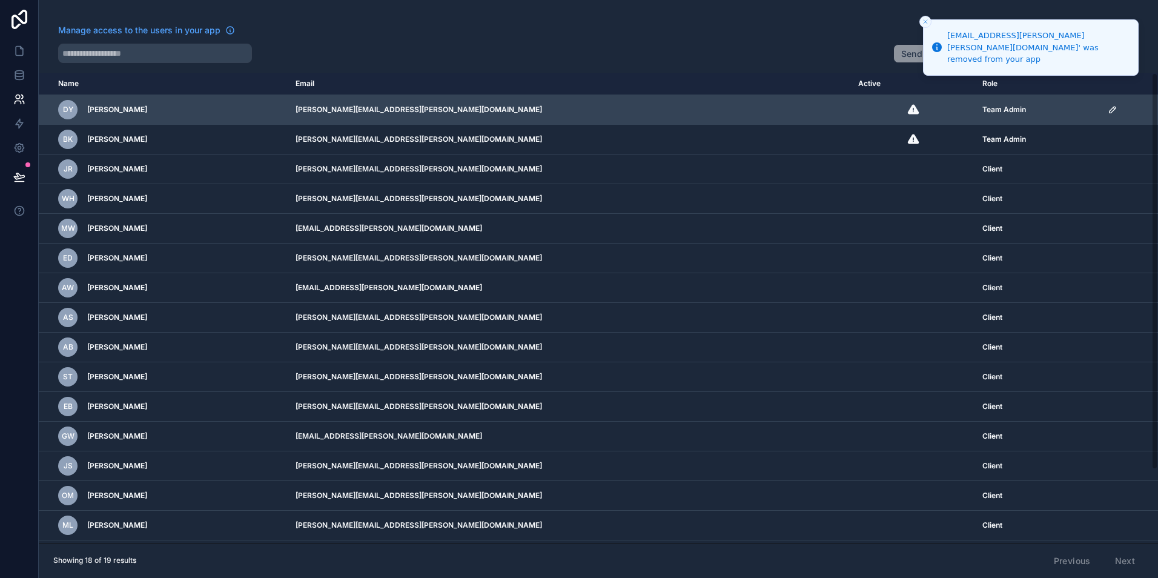
click at [1109, 110] on icon "scrollable content" at bounding box center [1112, 110] width 6 height 6
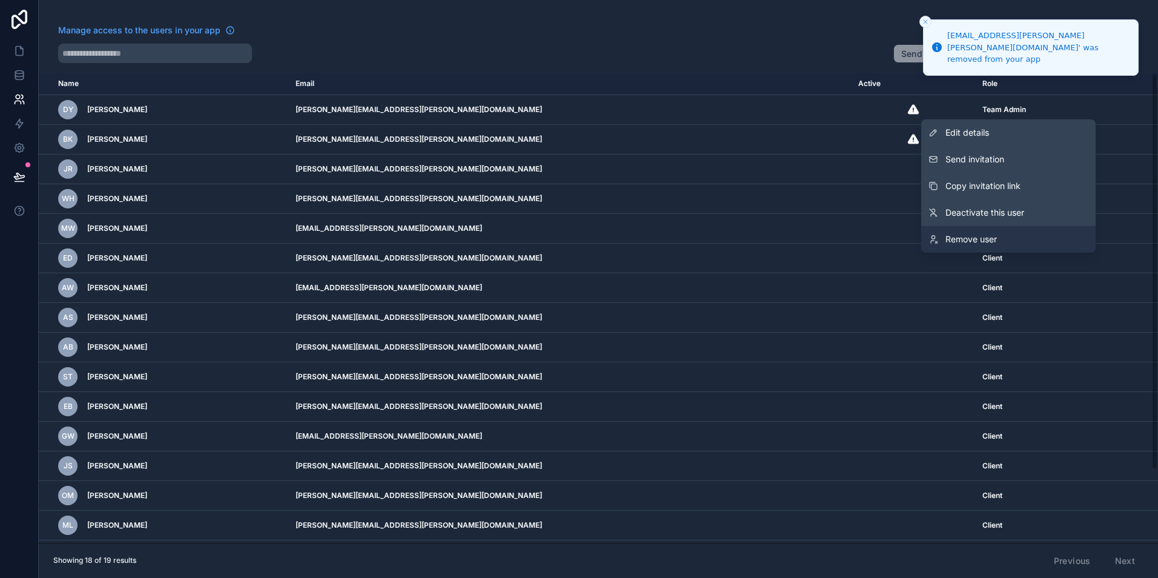
click at [1062, 237] on link "Remove user" at bounding box center [1008, 239] width 174 height 27
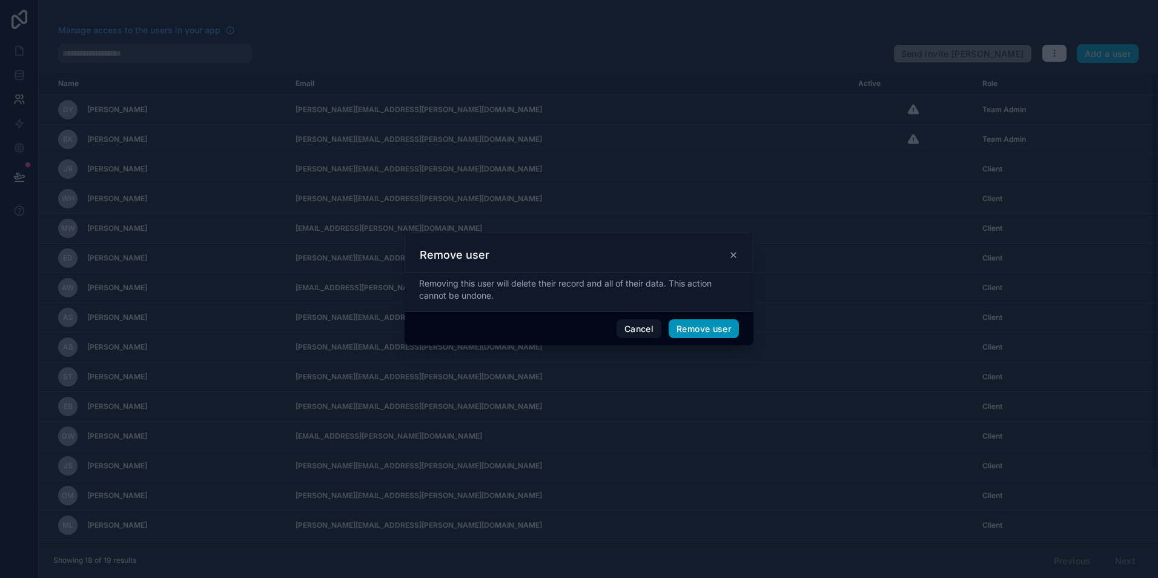
click at [724, 331] on button "Remove user" at bounding box center [703, 328] width 70 height 19
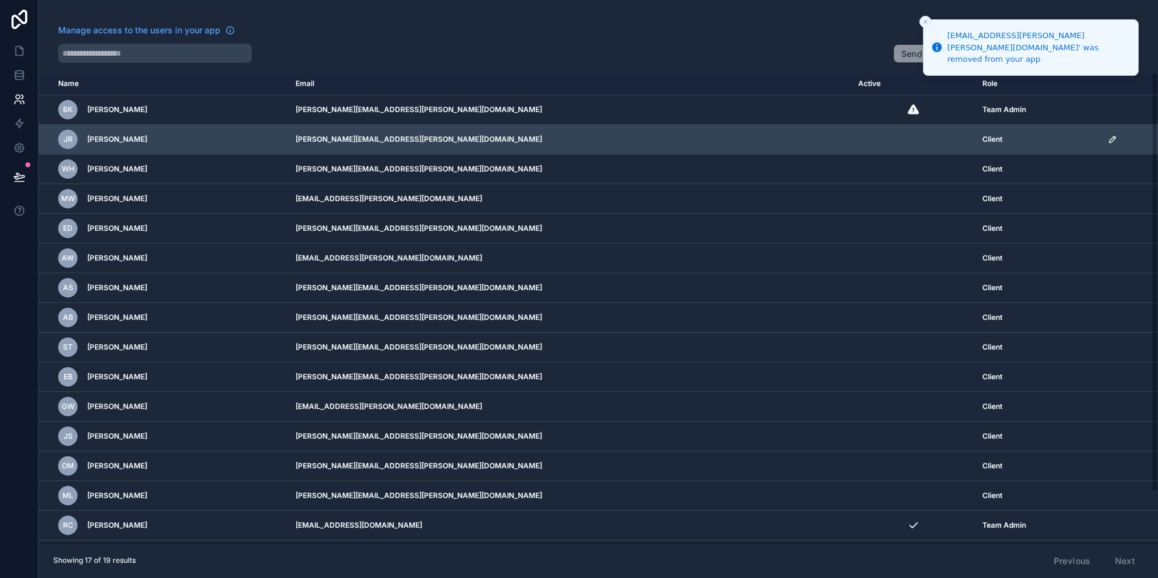
click at [1107, 140] on icon "scrollable content" at bounding box center [1112, 139] width 10 height 10
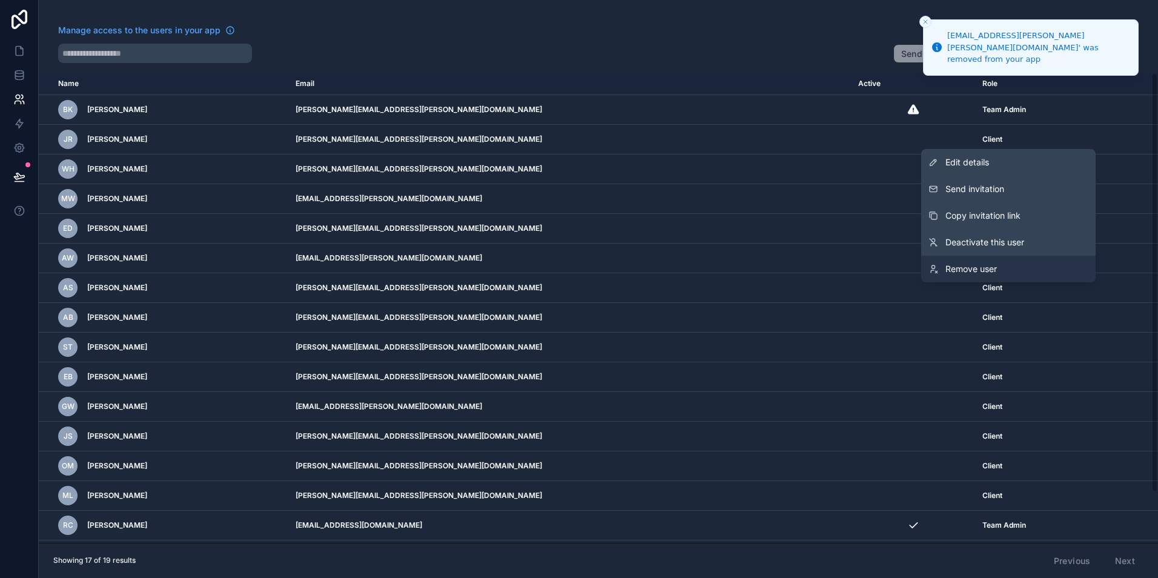
click at [1028, 258] on link "Remove user" at bounding box center [1008, 269] width 174 height 27
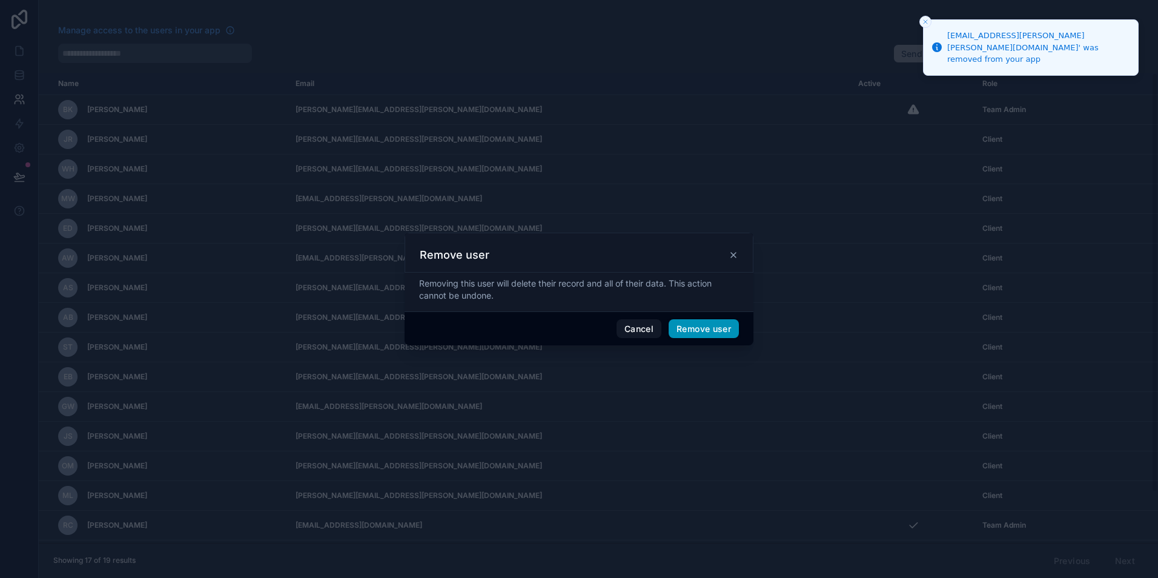
click at [693, 322] on button "Remove user" at bounding box center [703, 328] width 70 height 19
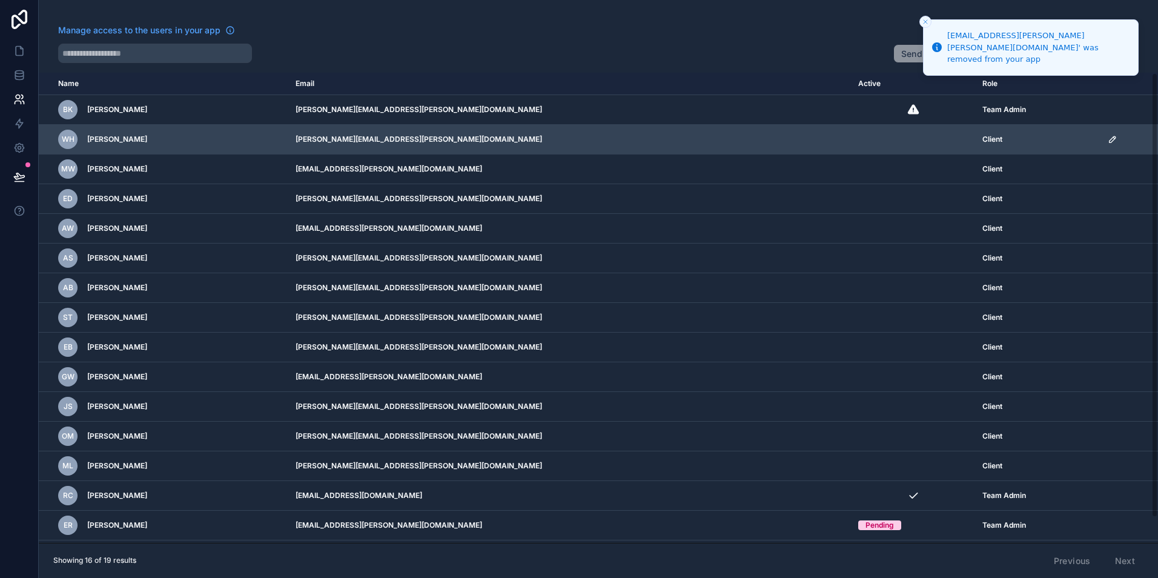
click at [1109, 140] on icon "scrollable content" at bounding box center [1112, 139] width 6 height 6
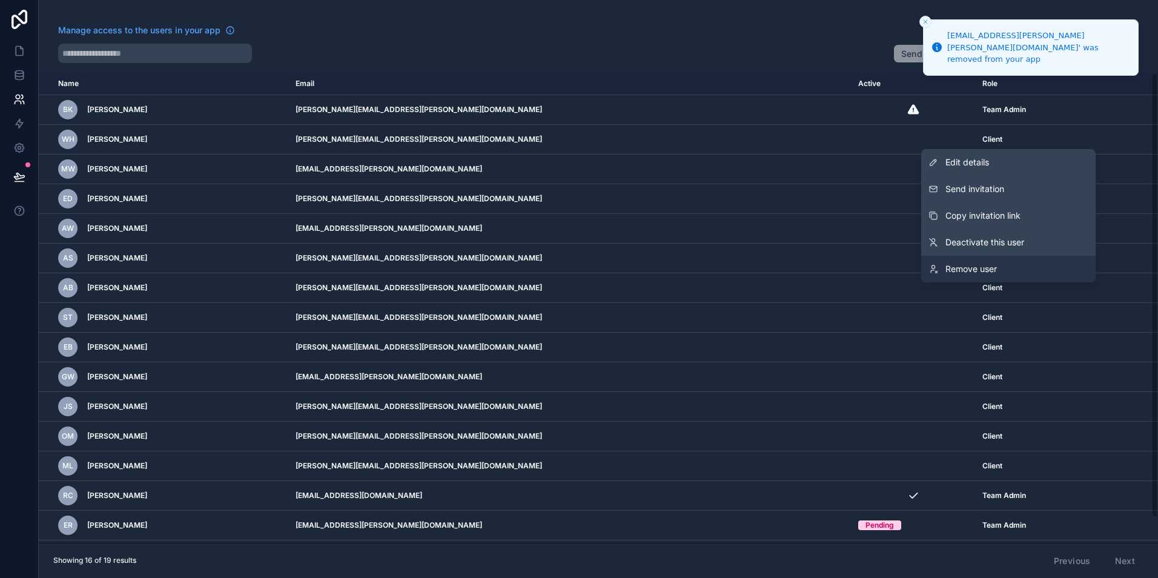
click at [1002, 260] on link "Remove user" at bounding box center [1008, 269] width 174 height 27
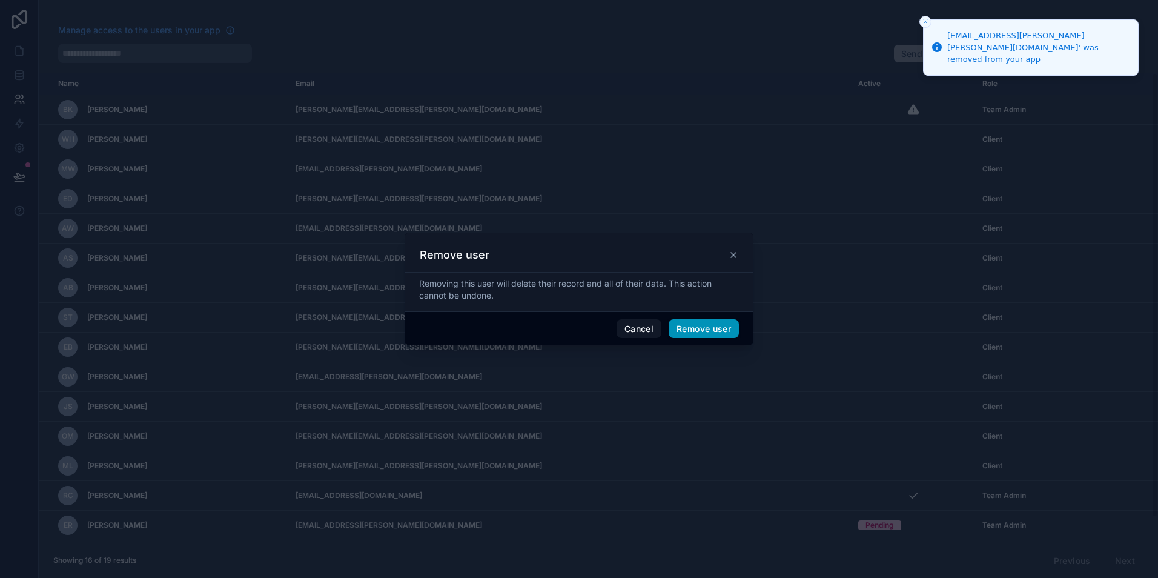
click at [701, 336] on button "Remove user" at bounding box center [703, 328] width 70 height 19
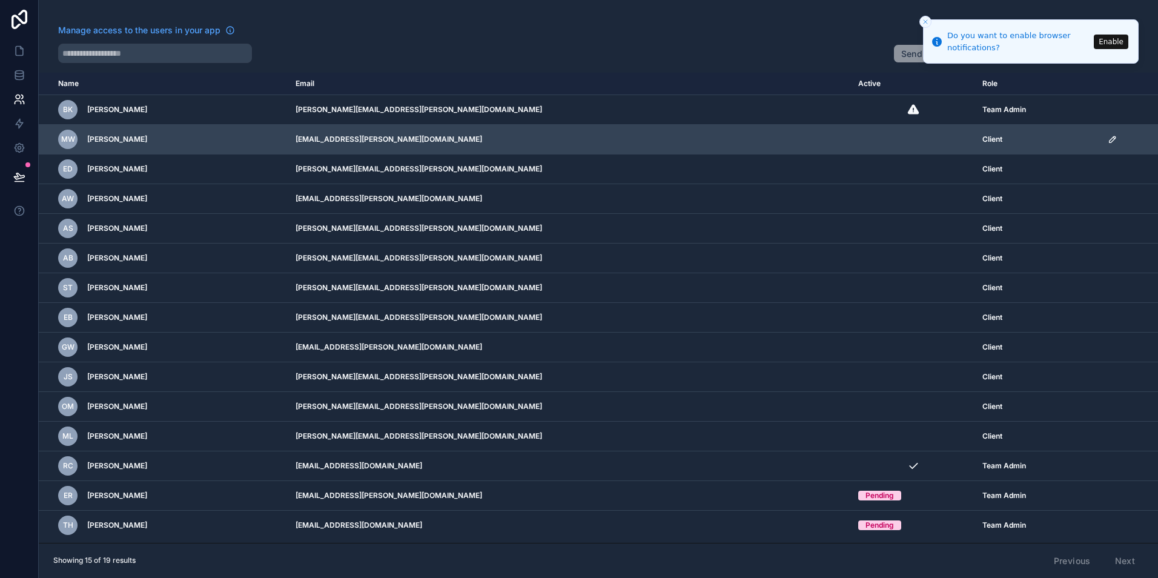
click at [1109, 139] on icon "scrollable content" at bounding box center [1112, 139] width 6 height 6
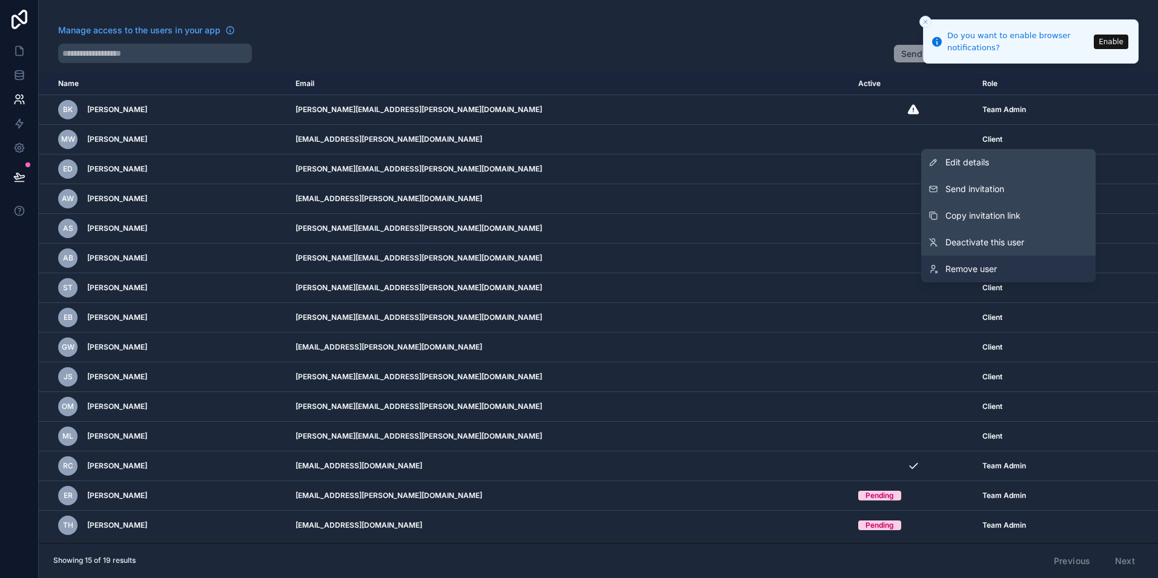
click at [1011, 269] on link "Remove user" at bounding box center [1008, 269] width 174 height 27
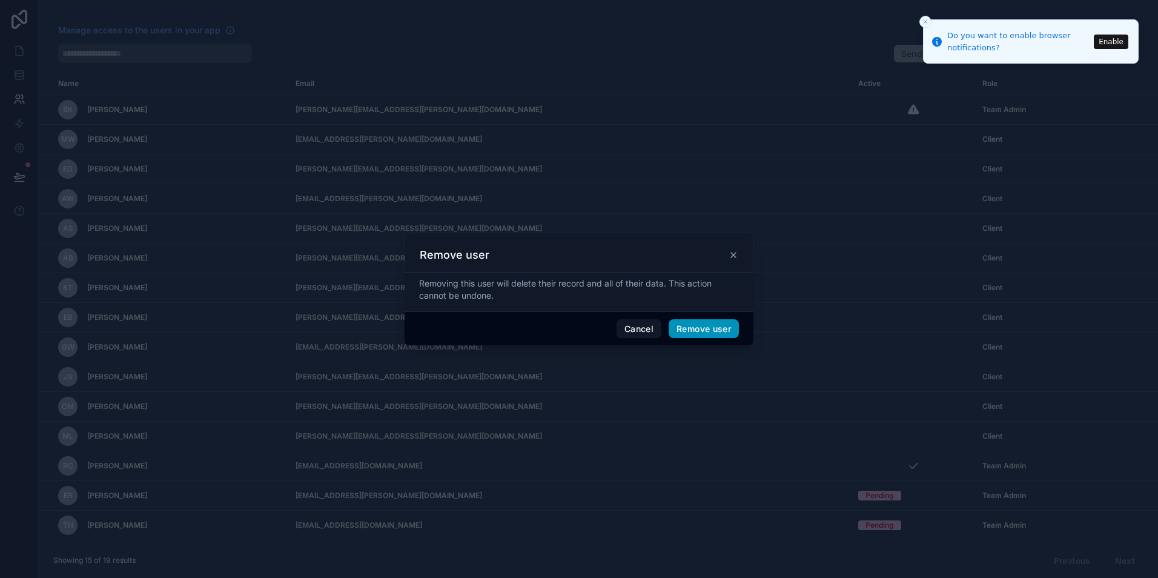
click at [698, 327] on button "Remove user" at bounding box center [703, 328] width 70 height 19
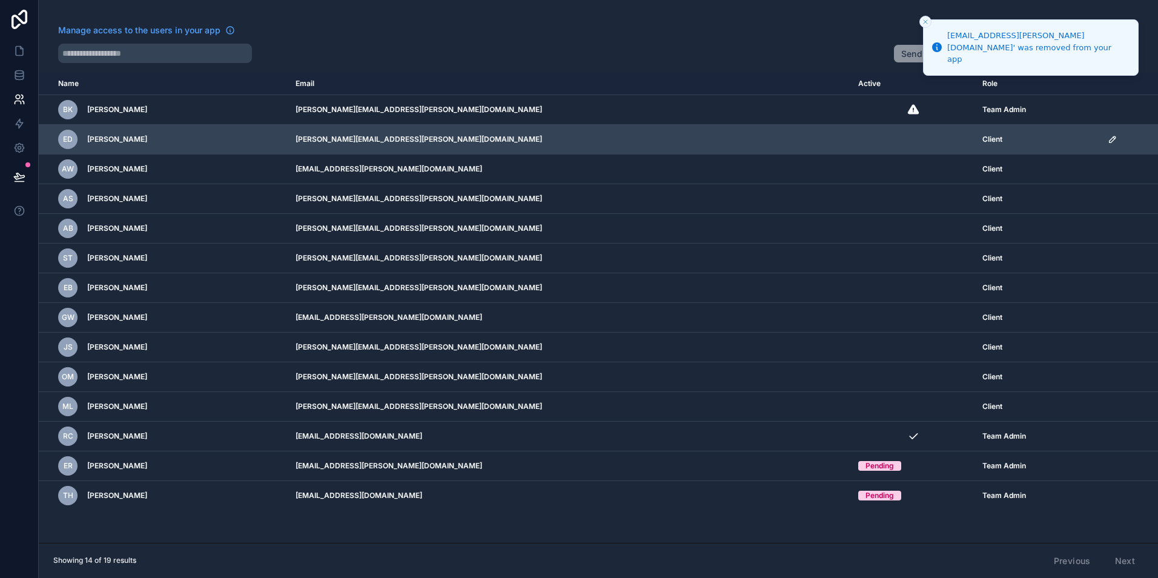
click at [1107, 139] on icon "scrollable content" at bounding box center [1112, 139] width 10 height 10
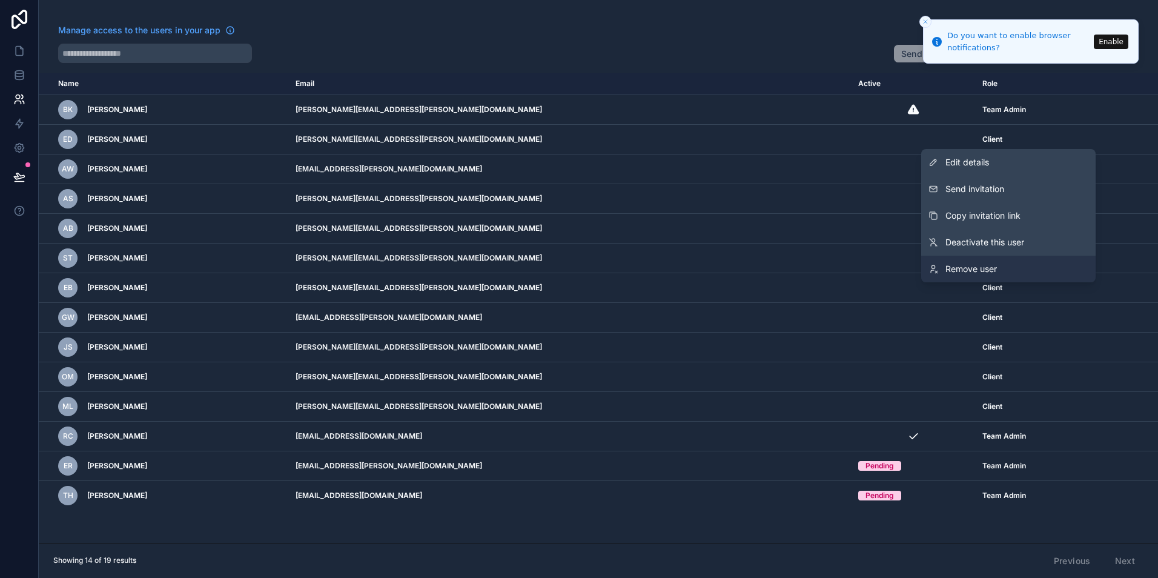
click at [1040, 263] on link "Remove user" at bounding box center [1008, 269] width 174 height 27
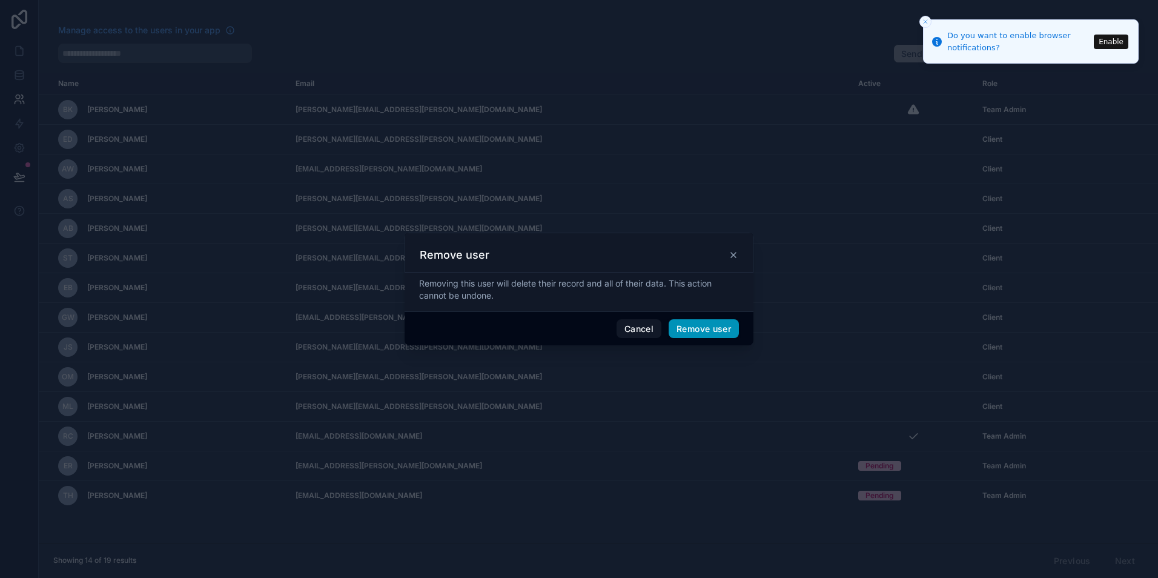
click at [735, 331] on button "Remove user" at bounding box center [703, 328] width 70 height 19
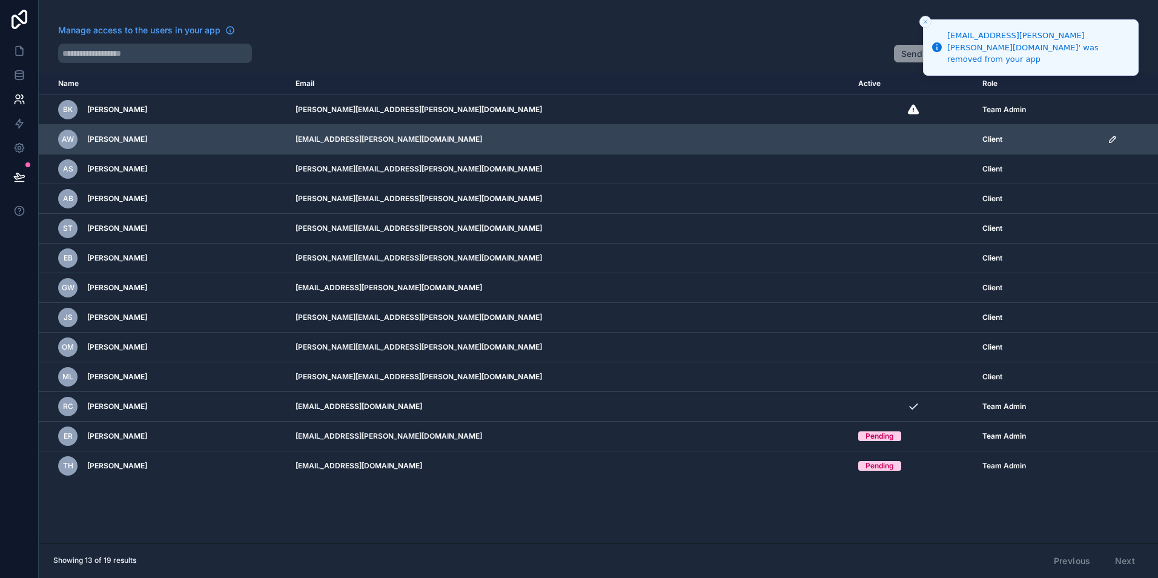
click at [1107, 142] on icon "scrollable content" at bounding box center [1112, 139] width 10 height 10
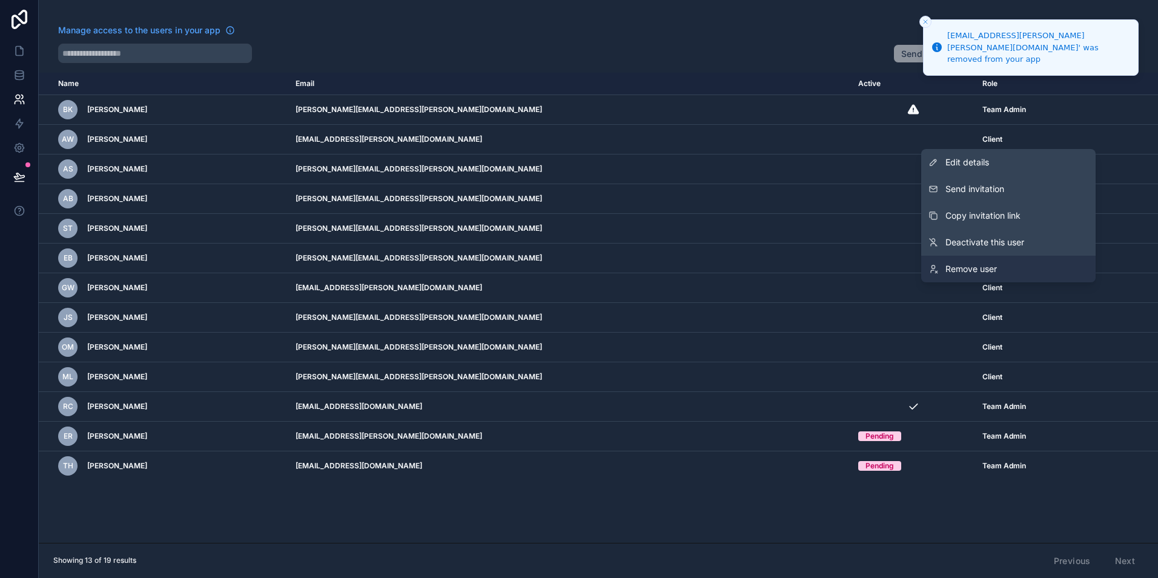
click at [1036, 263] on link "Remove user" at bounding box center [1008, 269] width 174 height 27
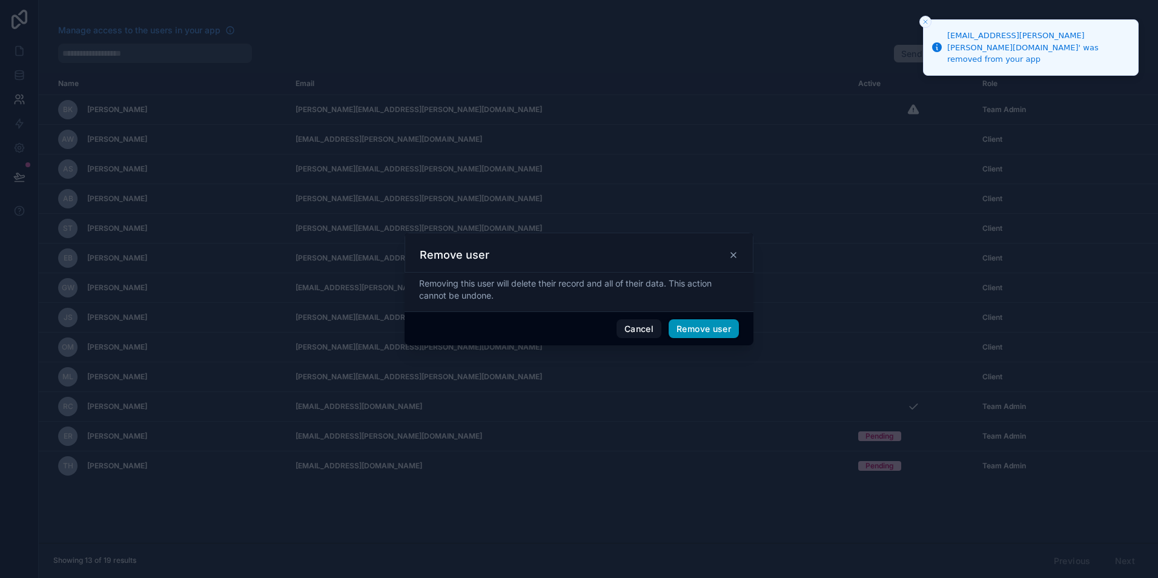
drag, startPoint x: 715, startPoint y: 313, endPoint x: 718, endPoint y: 325, distance: 12.5
click at [718, 319] on div "Cancel Remove user" at bounding box center [578, 328] width 349 height 35
click at [716, 328] on button "Remove user" at bounding box center [703, 328] width 70 height 19
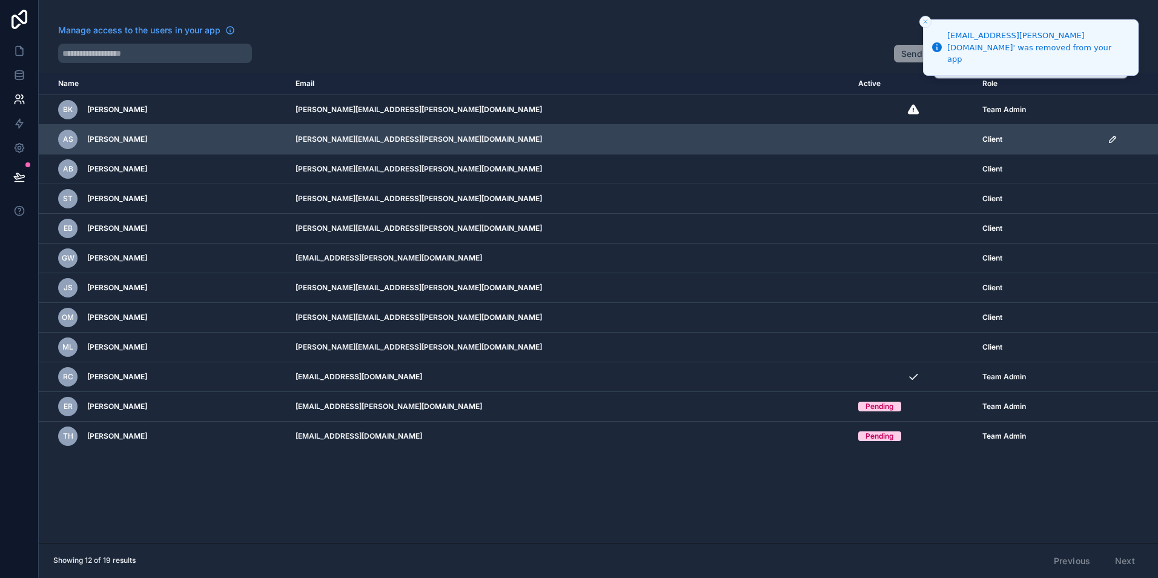
click at [1107, 139] on icon "scrollable content" at bounding box center [1112, 139] width 10 height 10
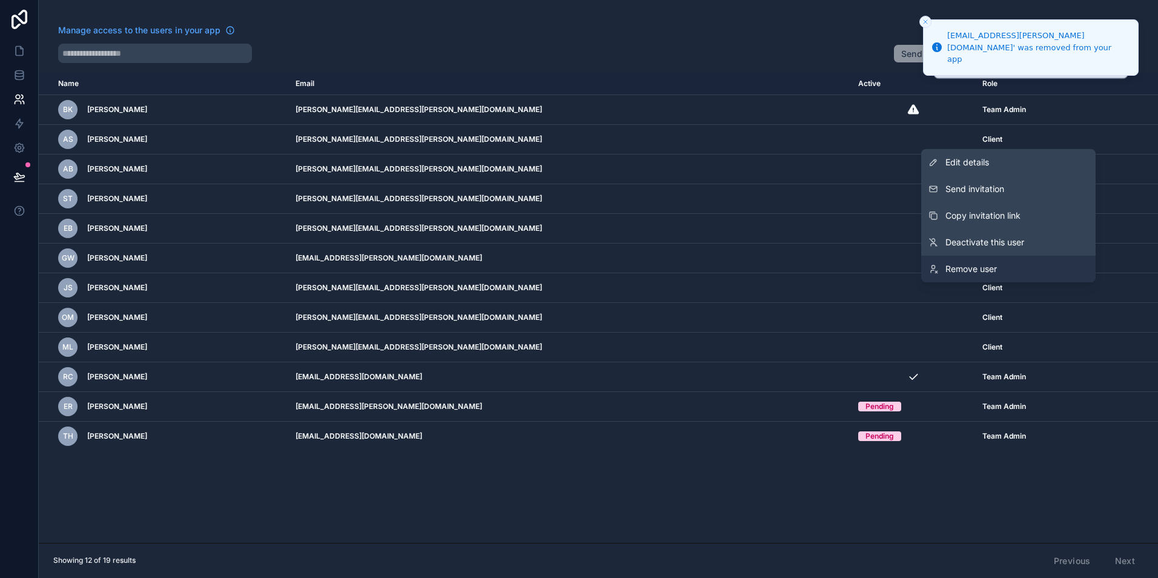
click at [1005, 263] on link "Remove user" at bounding box center [1008, 269] width 174 height 27
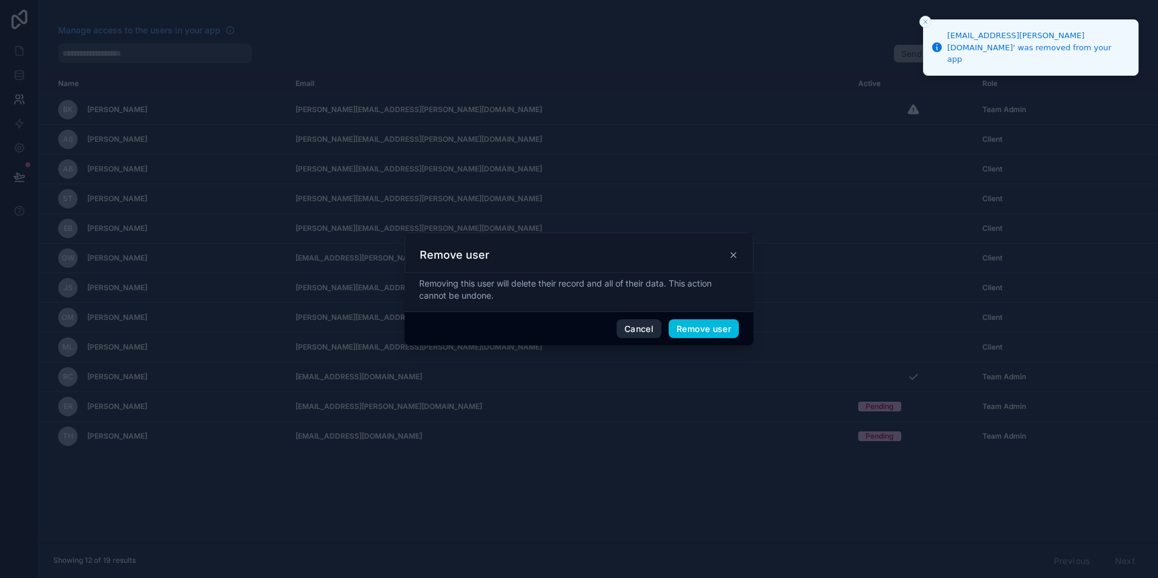
click at [679, 328] on button "Remove user" at bounding box center [703, 328] width 70 height 19
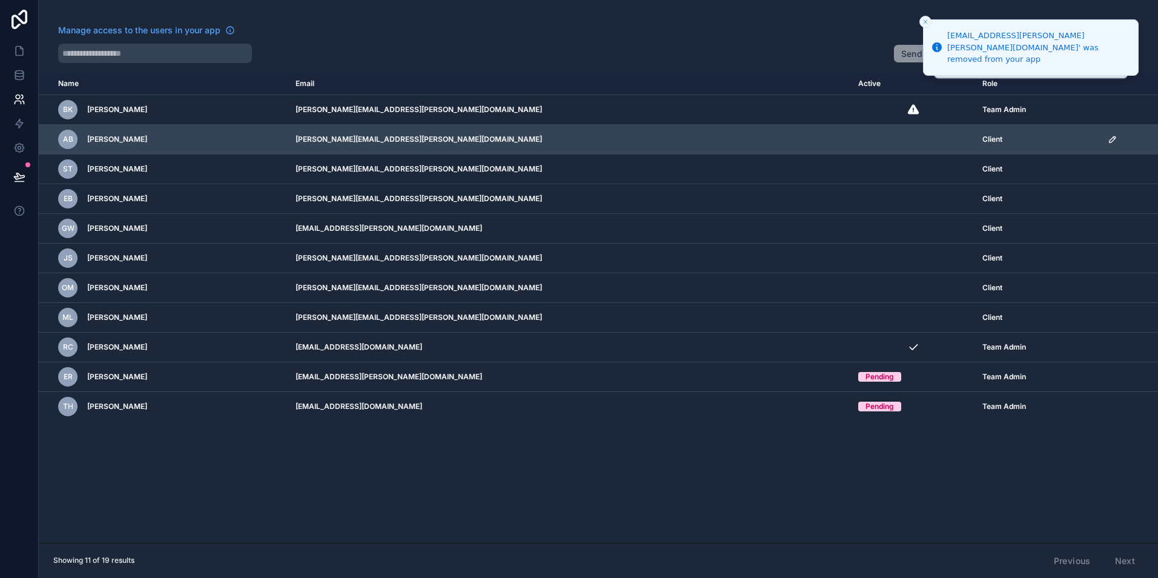
click at [1107, 136] on icon "scrollable content" at bounding box center [1112, 139] width 10 height 10
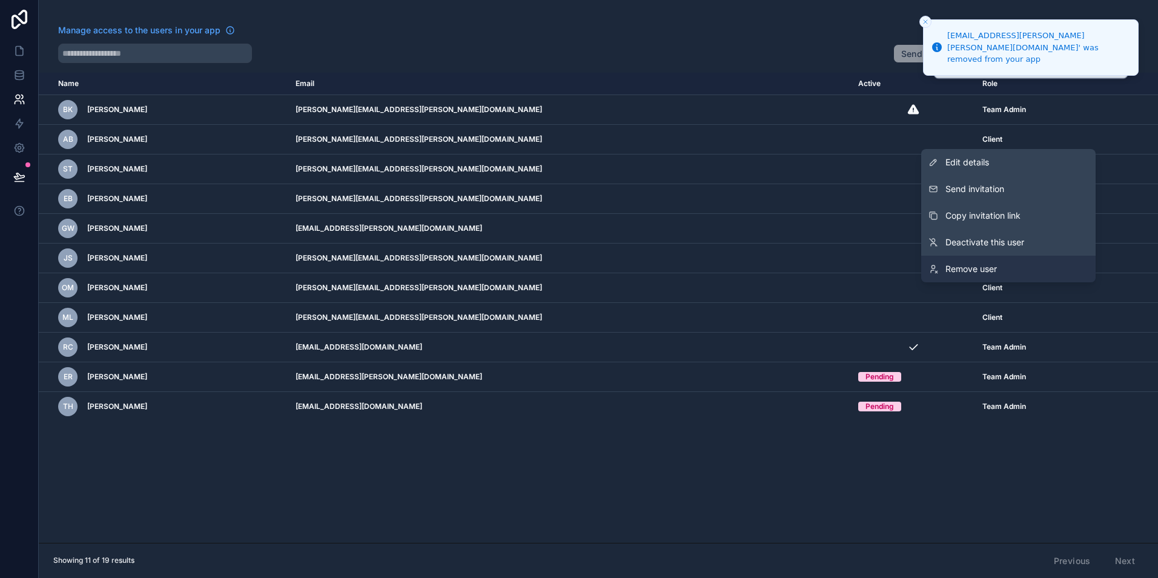
click at [983, 273] on span "Remove user" at bounding box center [970, 269] width 51 height 12
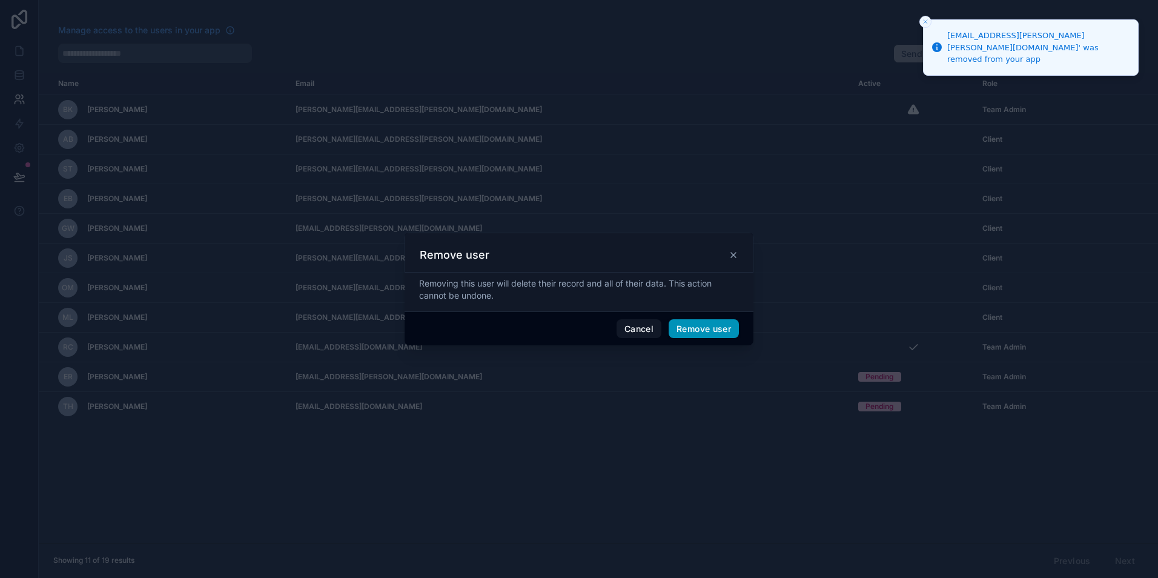
click at [702, 332] on button "Remove user" at bounding box center [703, 328] width 70 height 19
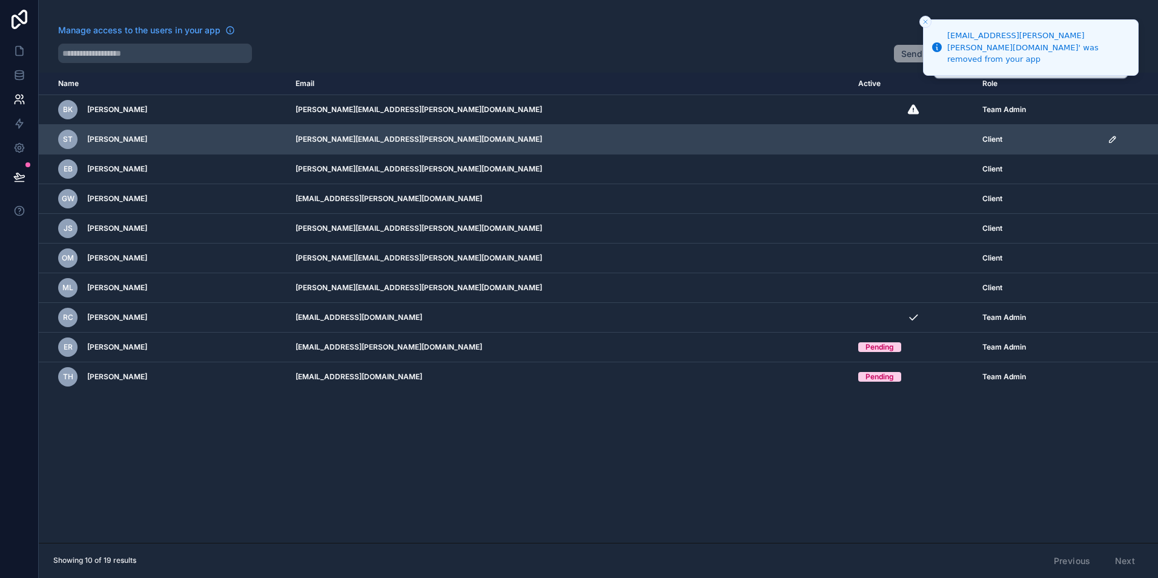
drag, startPoint x: 1097, startPoint y: 139, endPoint x: 1095, endPoint y: 150, distance: 11.6
click at [1107, 139] on icon "scrollable content" at bounding box center [1112, 139] width 10 height 10
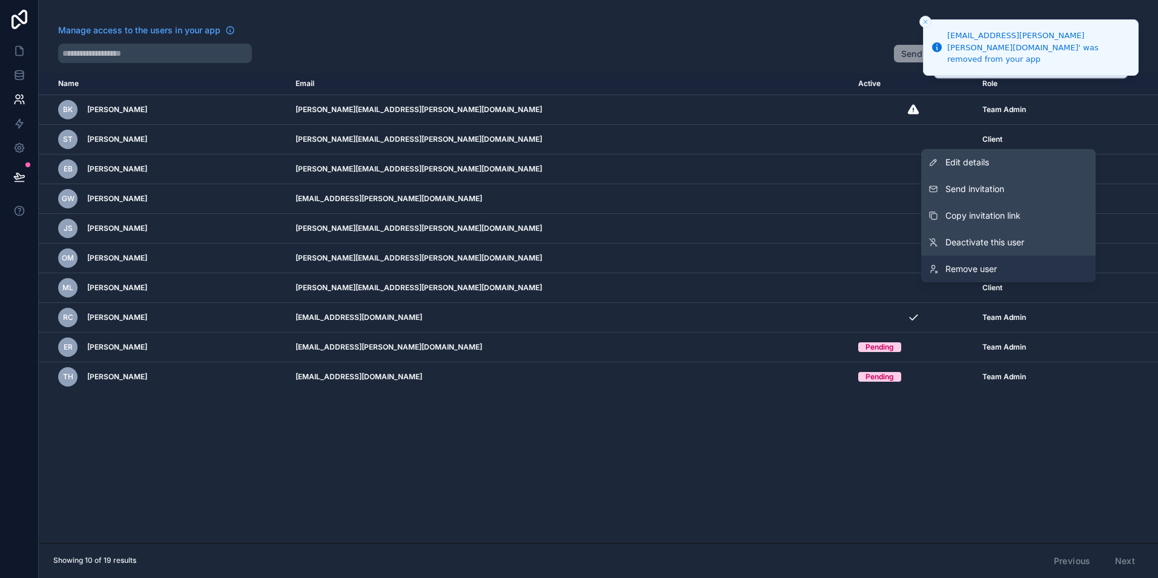
click at [981, 266] on span "Remove user" at bounding box center [970, 269] width 51 height 12
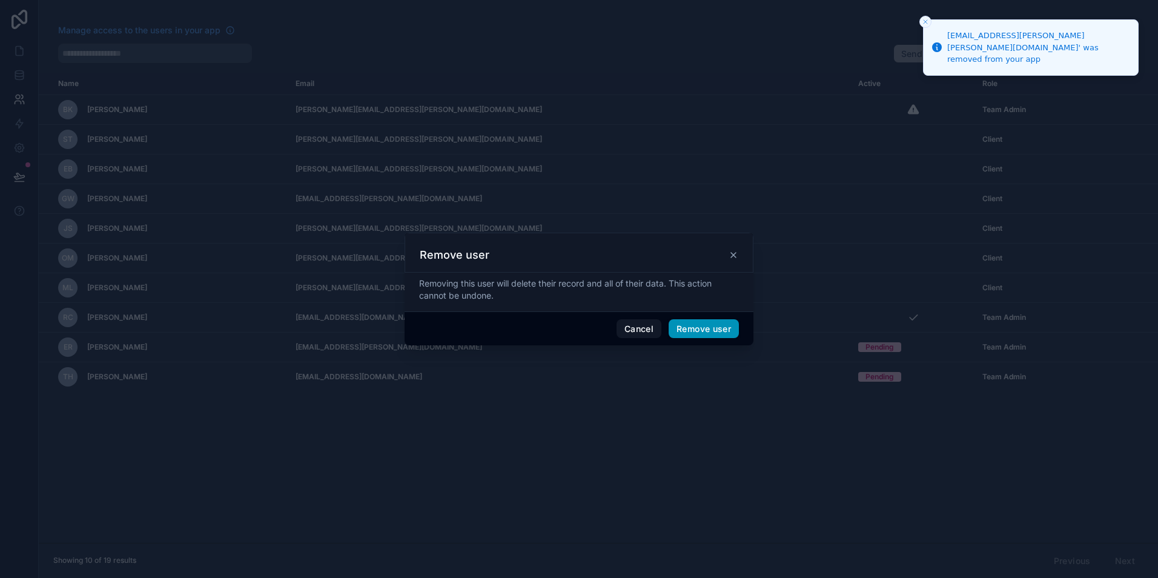
click at [724, 321] on button "Remove user" at bounding box center [703, 328] width 70 height 19
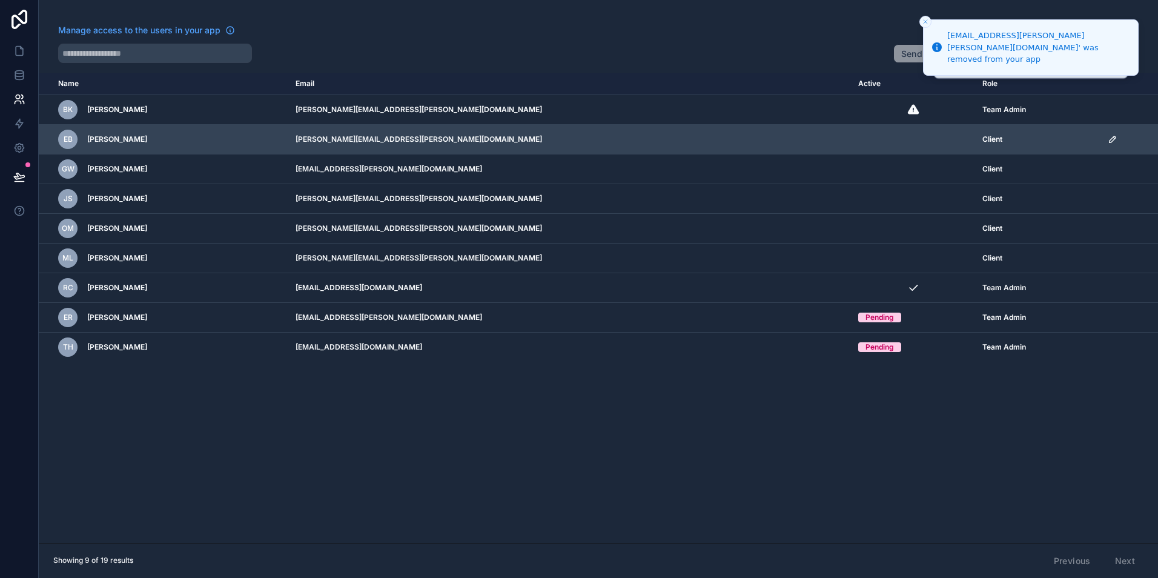
click at [1107, 138] on icon "scrollable content" at bounding box center [1112, 139] width 10 height 10
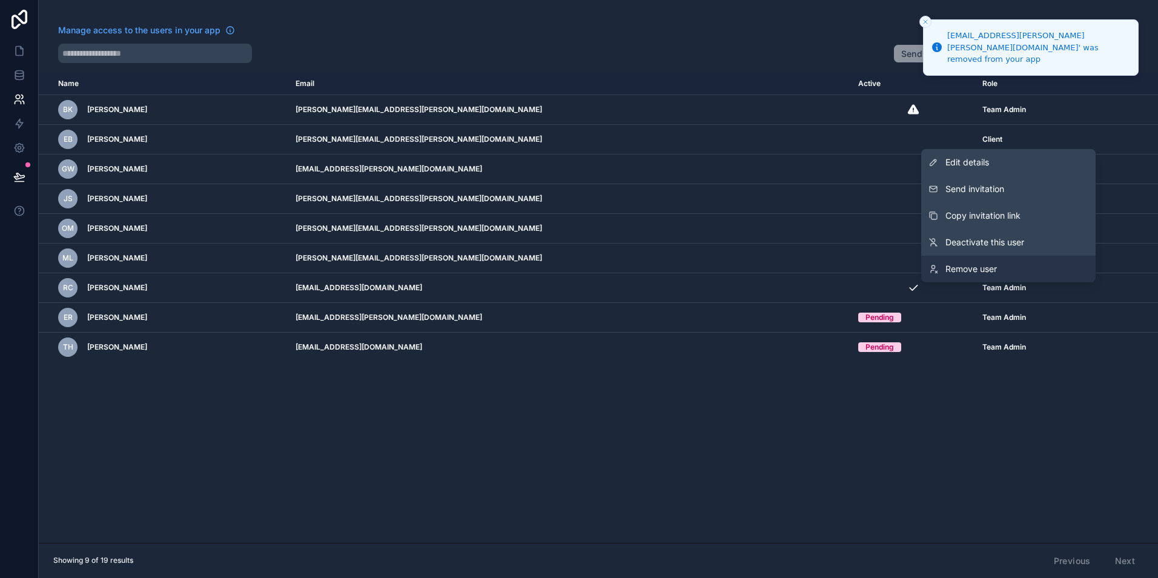
click at [980, 264] on span "Remove user" at bounding box center [970, 269] width 51 height 12
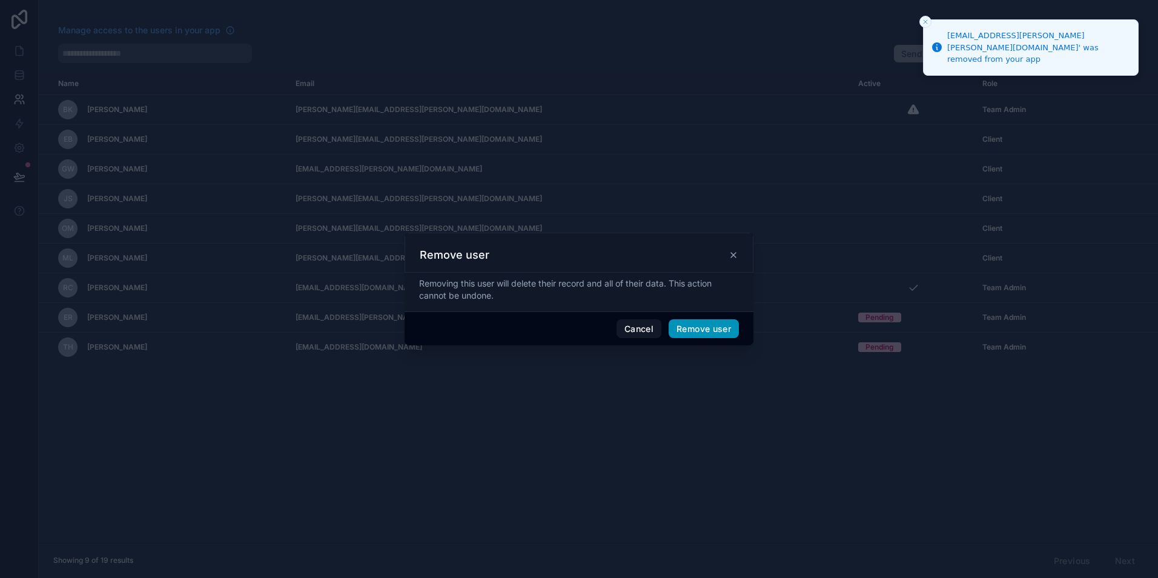
click at [722, 329] on button "Remove user" at bounding box center [703, 328] width 70 height 19
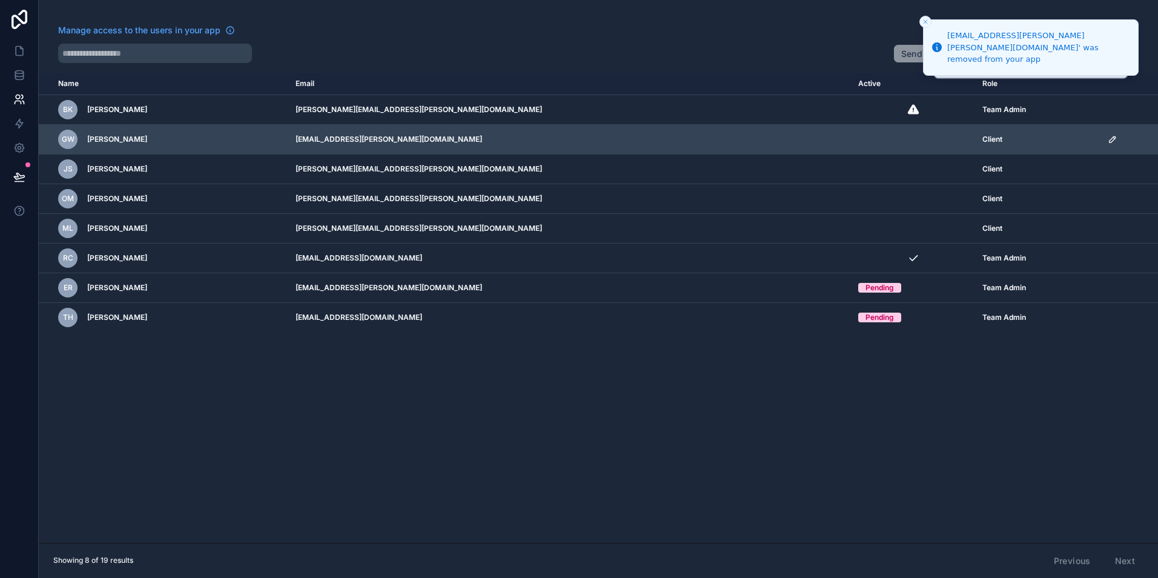
click at [1107, 139] on icon "scrollable content" at bounding box center [1112, 139] width 10 height 10
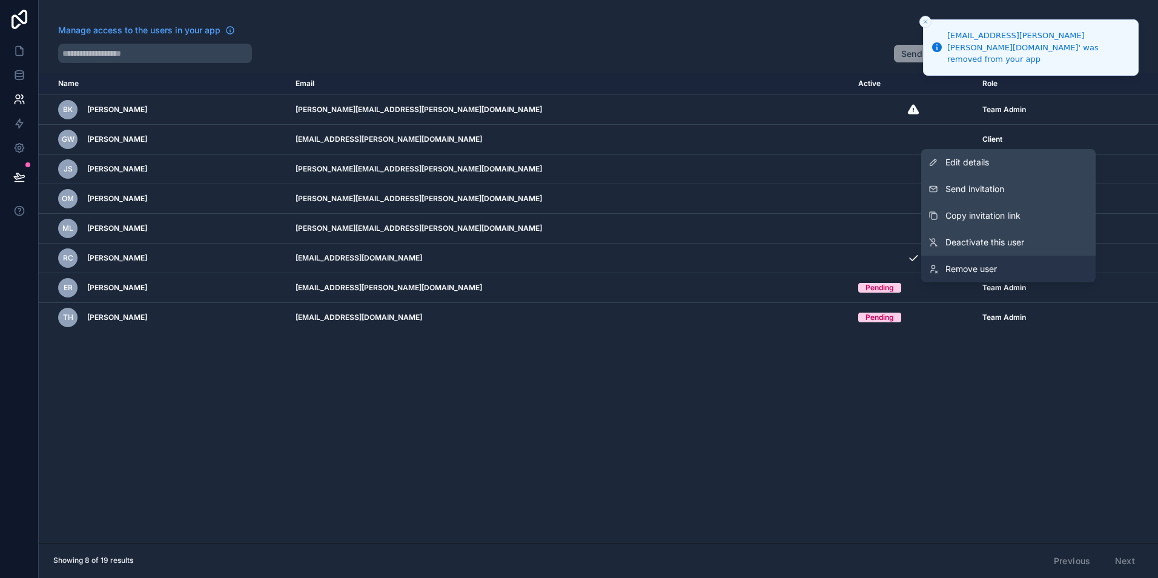
click at [1037, 269] on link "Remove user" at bounding box center [1008, 269] width 174 height 27
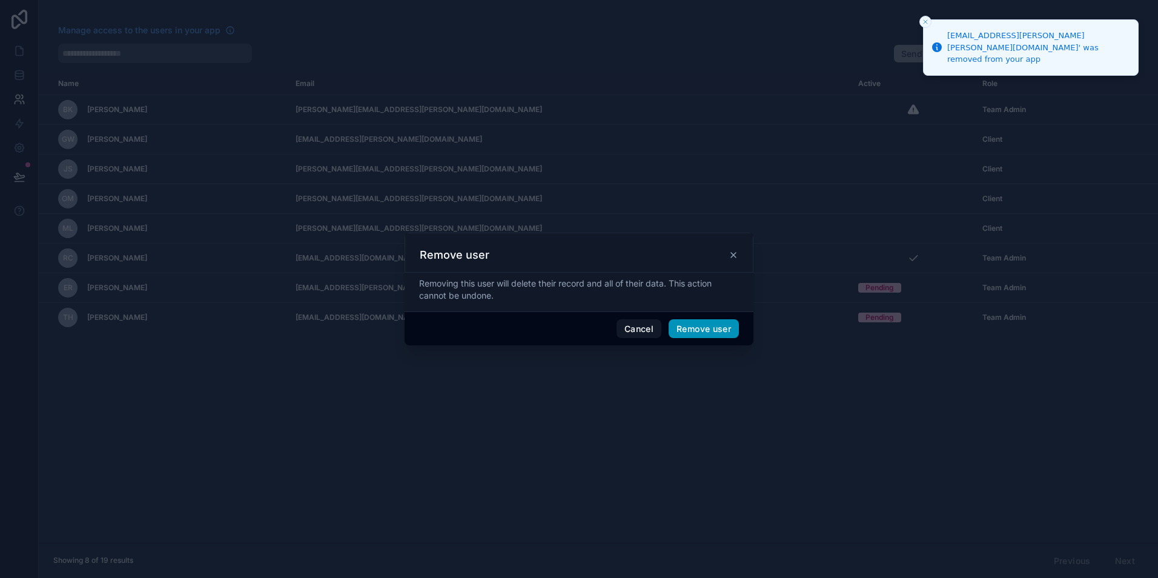
click at [721, 331] on button "Remove user" at bounding box center [703, 328] width 70 height 19
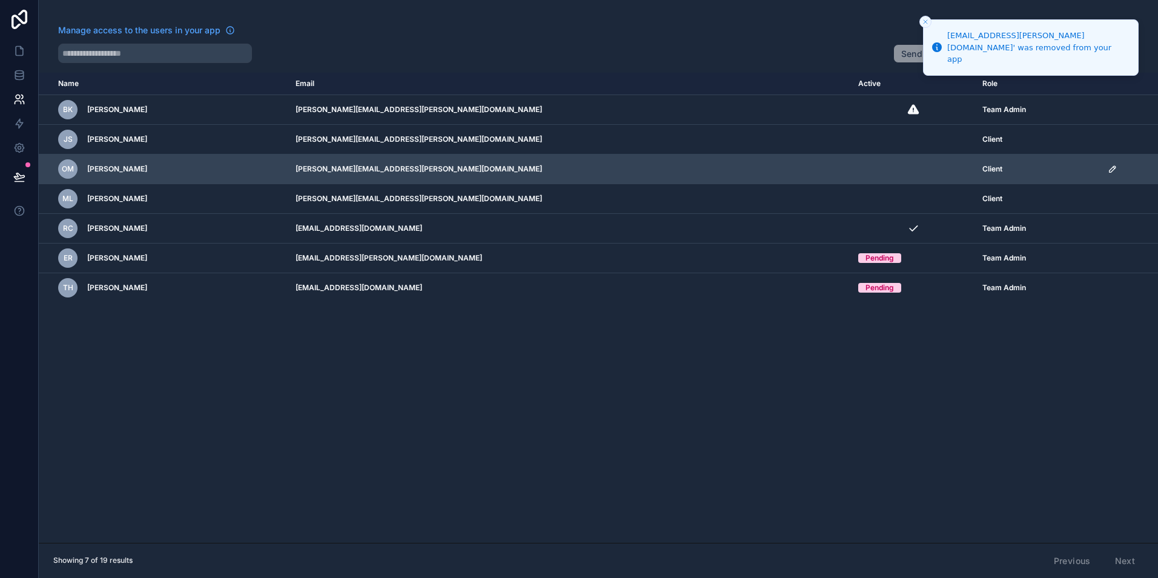
click at [1109, 168] on icon "scrollable content" at bounding box center [1112, 169] width 6 height 6
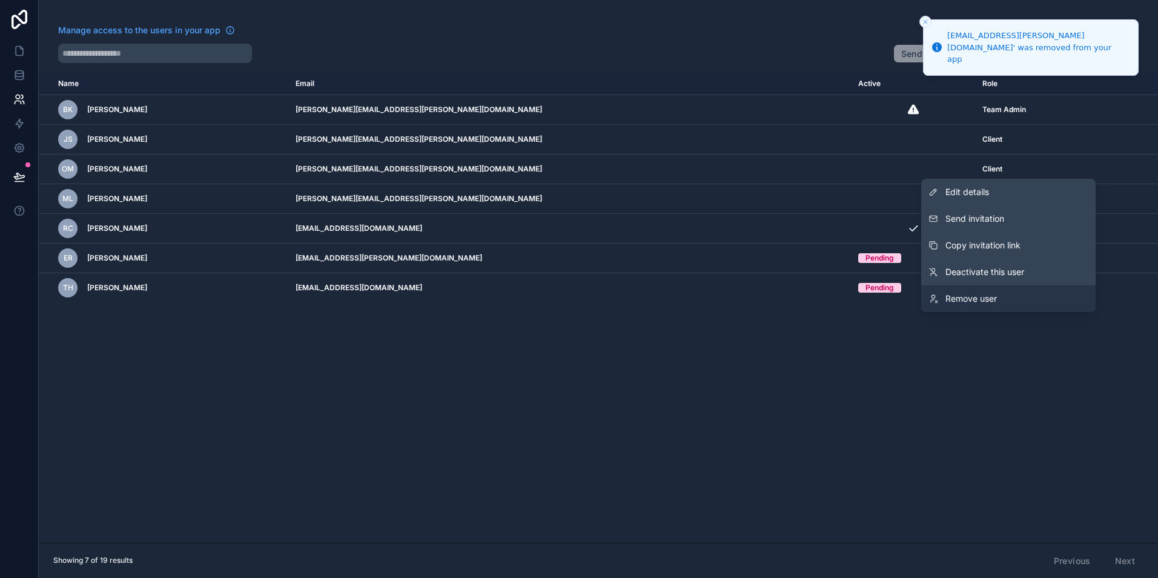
click at [954, 296] on span "Remove user" at bounding box center [970, 298] width 51 height 12
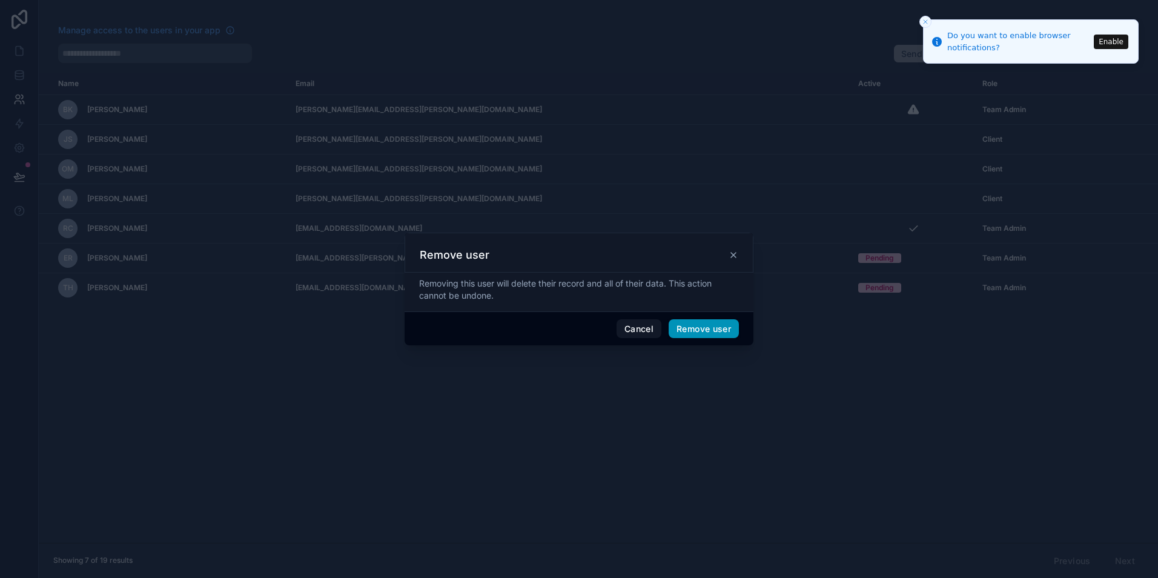
click at [724, 331] on button "Remove user" at bounding box center [703, 328] width 70 height 19
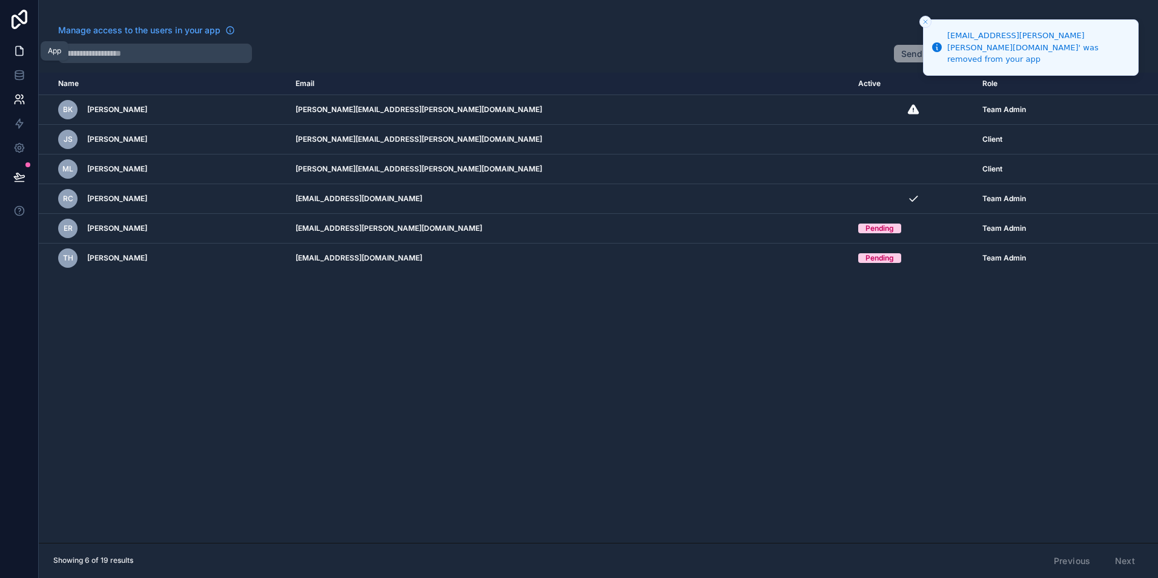
click at [29, 48] on link at bounding box center [19, 51] width 38 height 24
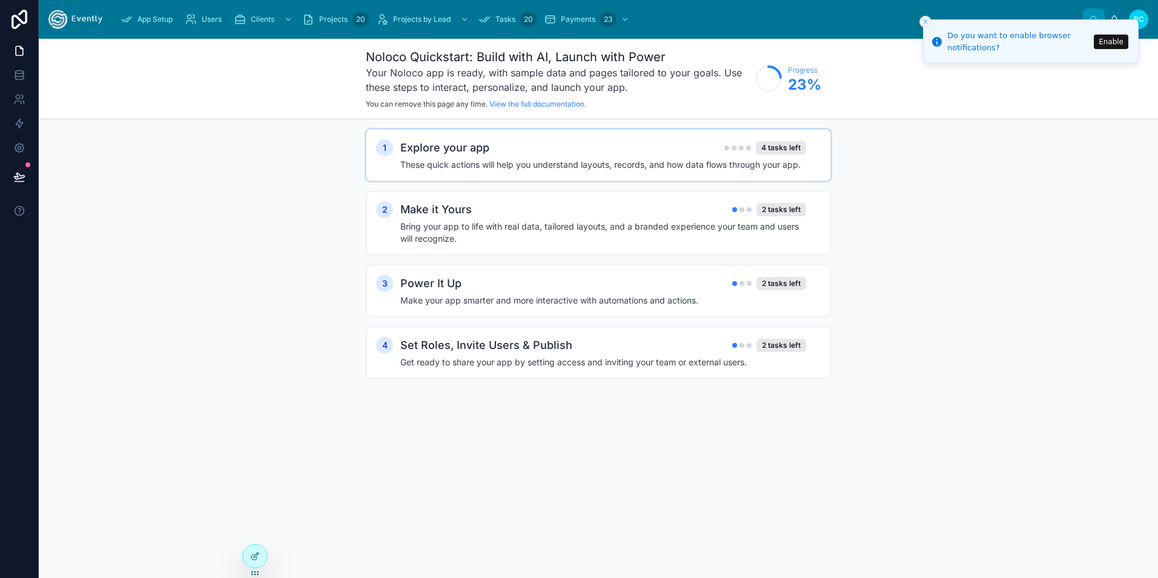
click at [579, 174] on div "1 Explore your app 4 tasks left These quick actions will help you understand la…" at bounding box center [598, 155] width 465 height 52
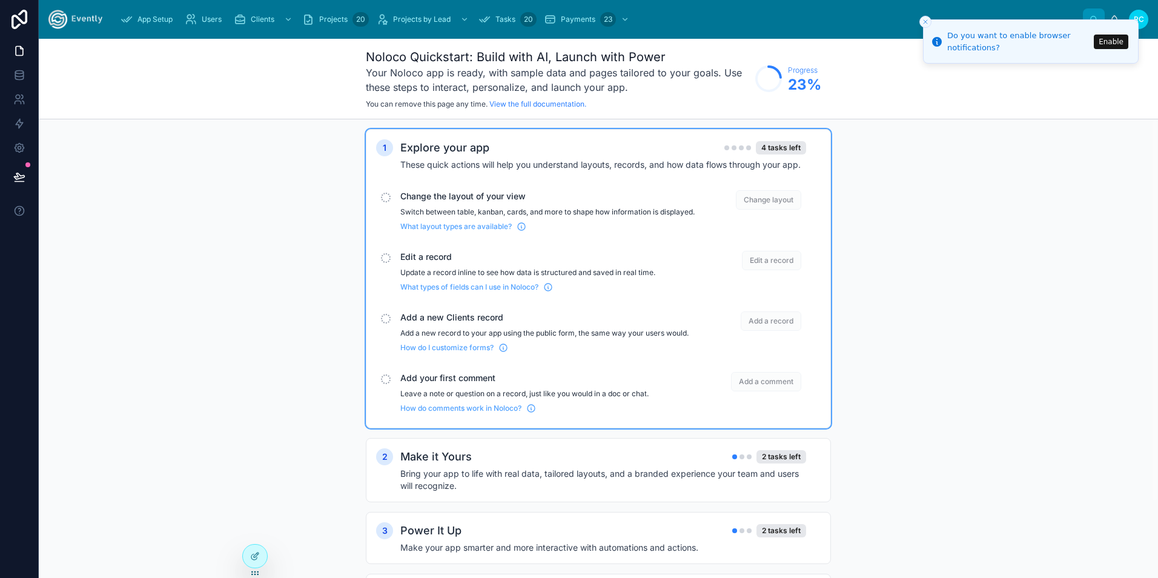
click at [445, 197] on span "Change the layout of your view" at bounding box center [547, 196] width 294 height 12
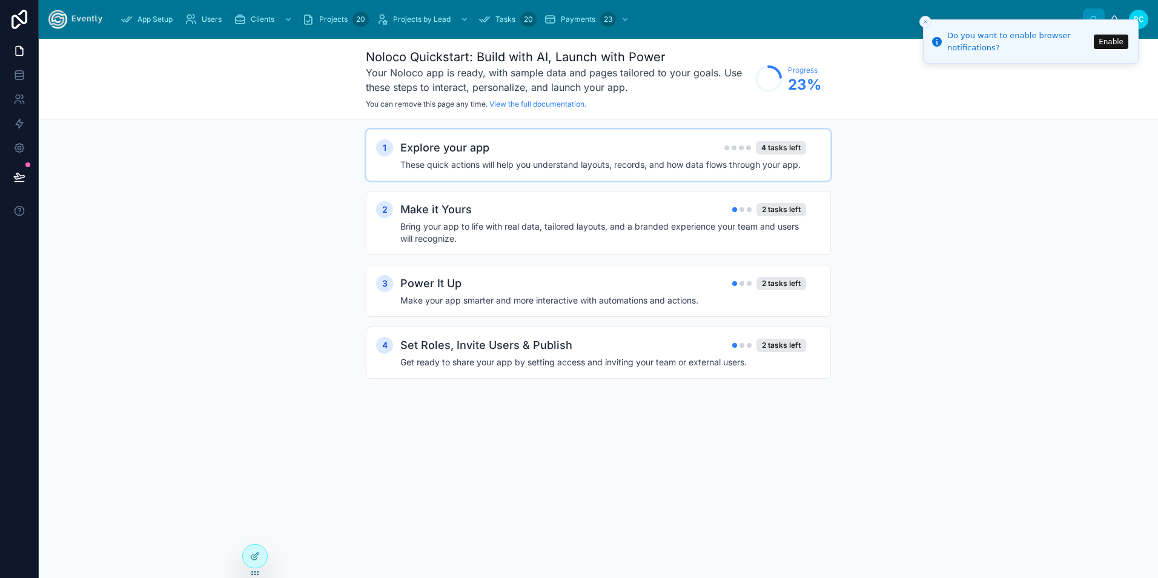
click at [493, 167] on h4 "These quick actions will help you understand layouts, records, and how data flo…" at bounding box center [603, 165] width 406 height 12
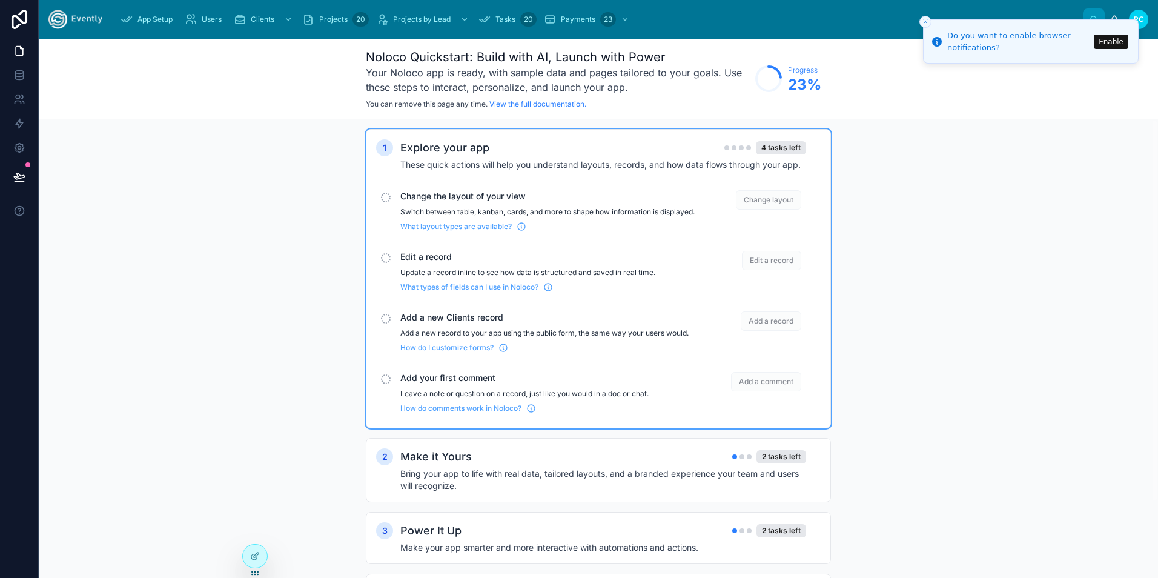
click at [397, 193] on div "Change the layout of your view Switch between table, kanban, cards, and more to…" at bounding box center [598, 210] width 444 height 51
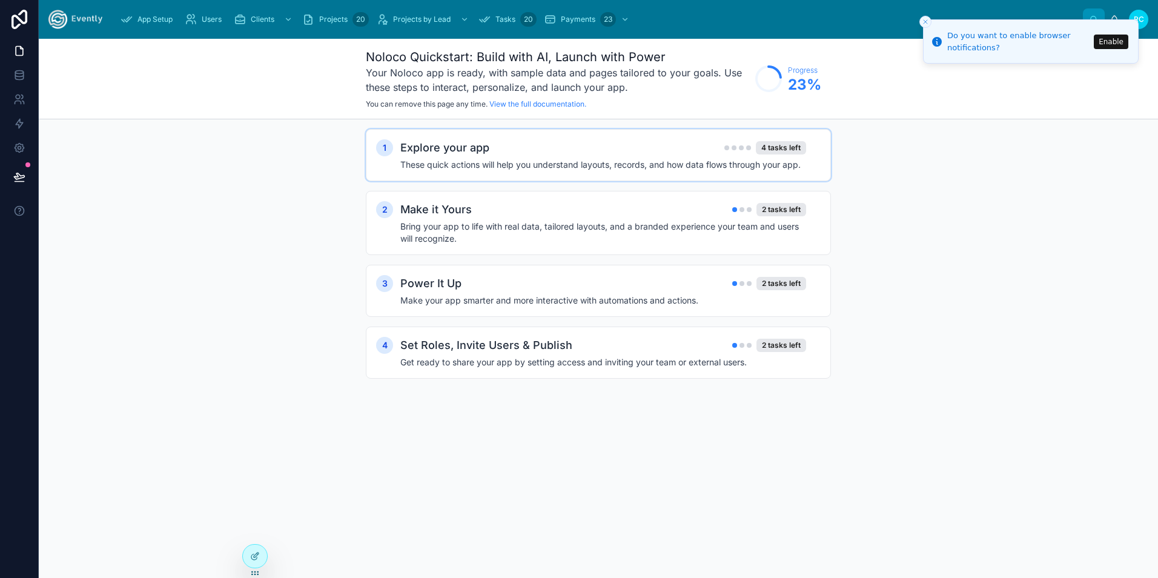
click at [536, 166] on h4 "These quick actions will help you understand layouts, records, and how data flo…" at bounding box center [603, 165] width 406 height 12
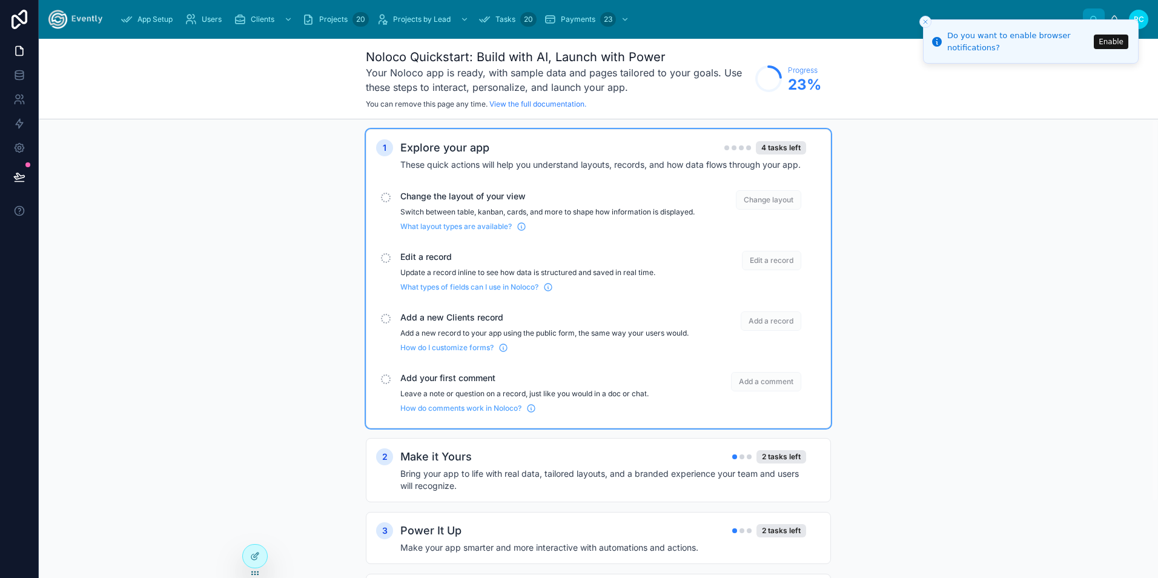
click at [762, 197] on span "Change layout" at bounding box center [768, 199] width 65 height 19
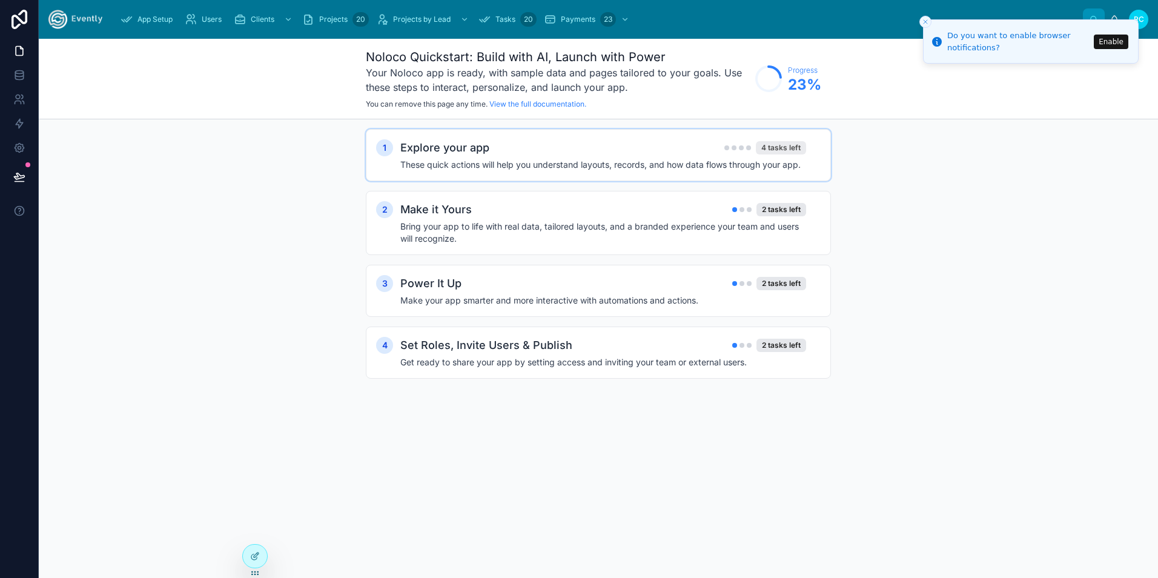
click at [766, 146] on div "4 tasks left" at bounding box center [781, 147] width 50 height 13
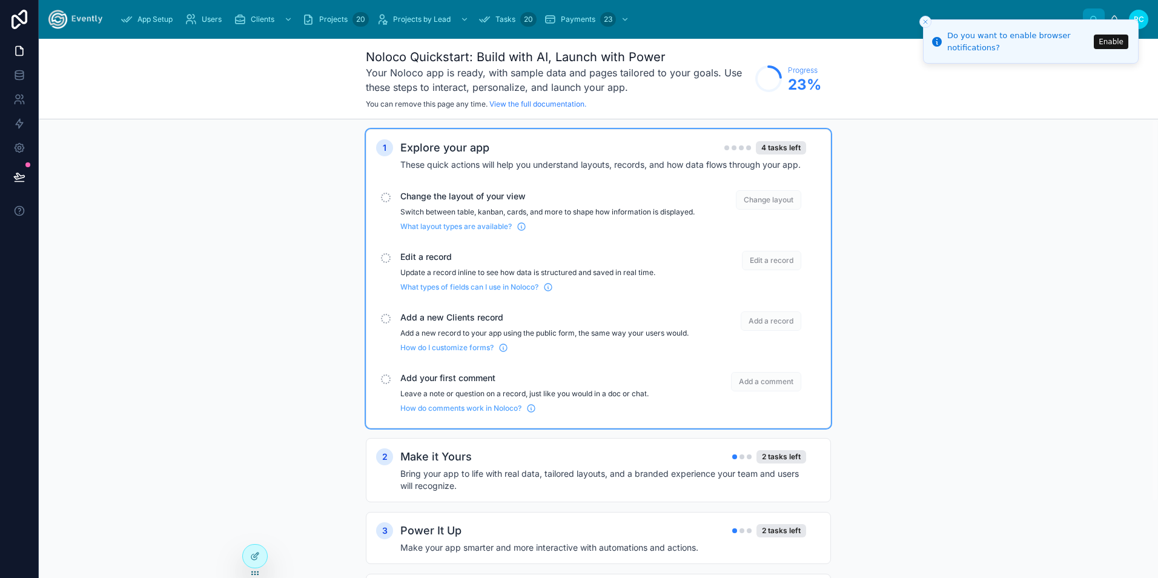
click at [441, 217] on p "Switch between table, kanban, cards, and more to shape how information is displ…" at bounding box center [547, 212] width 294 height 10
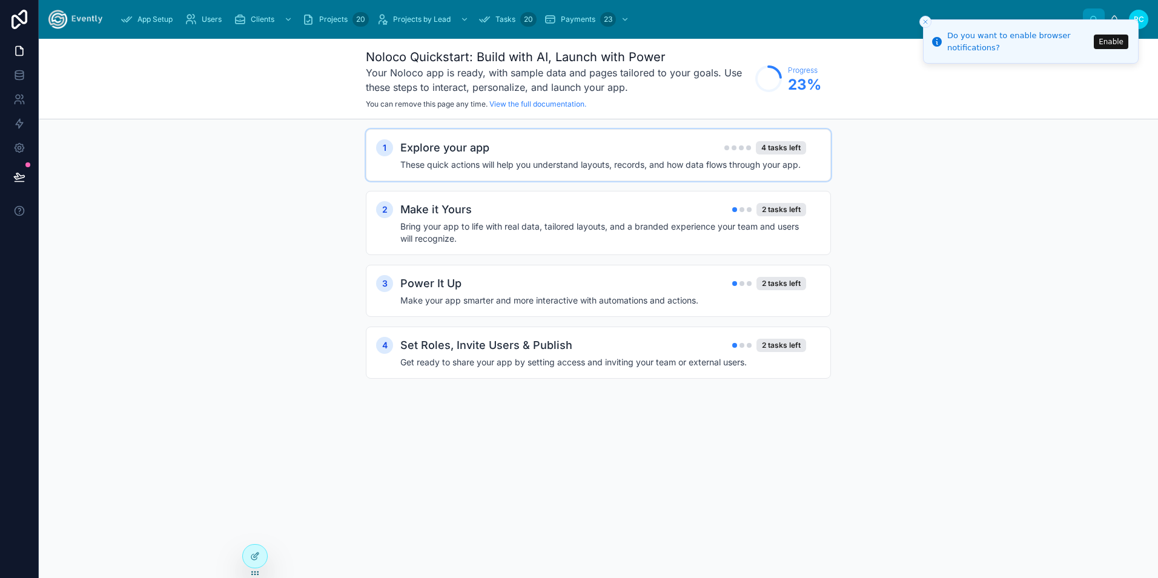
click at [466, 159] on h4 "These quick actions will help you understand layouts, records, and how data flo…" at bounding box center [603, 165] width 406 height 12
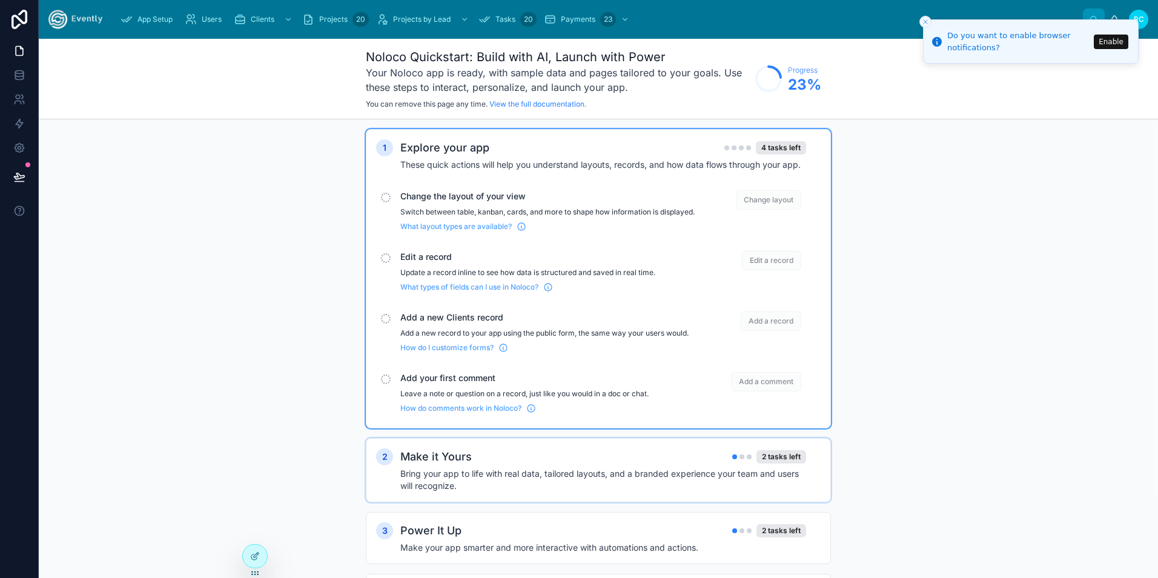
click at [523, 231] on icon "scrollable content" at bounding box center [521, 227] width 10 height 10
